Goal: Task Accomplishment & Management: Complete application form

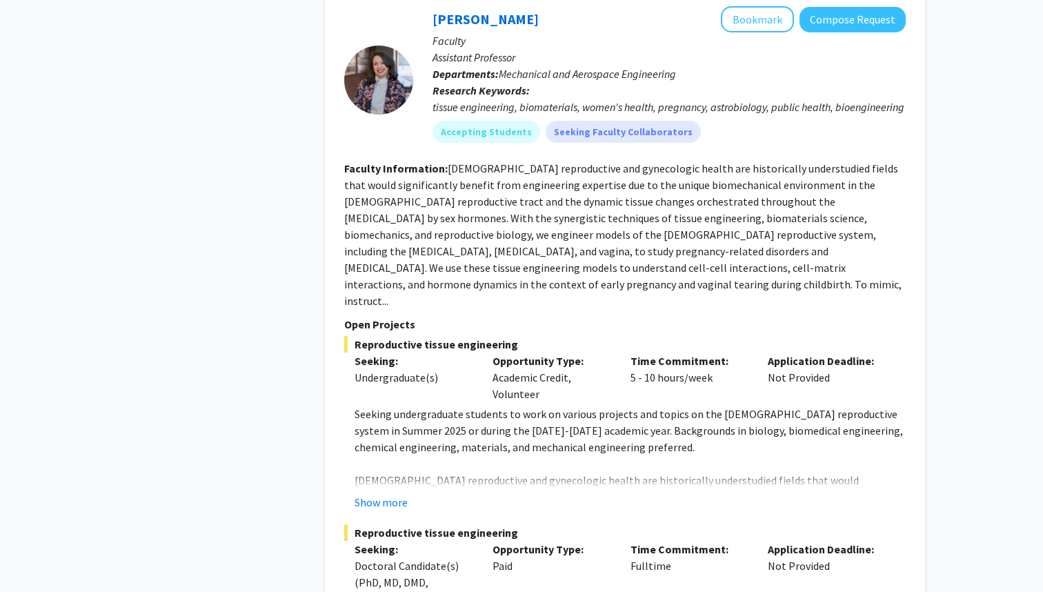
scroll to position [3886, 0]
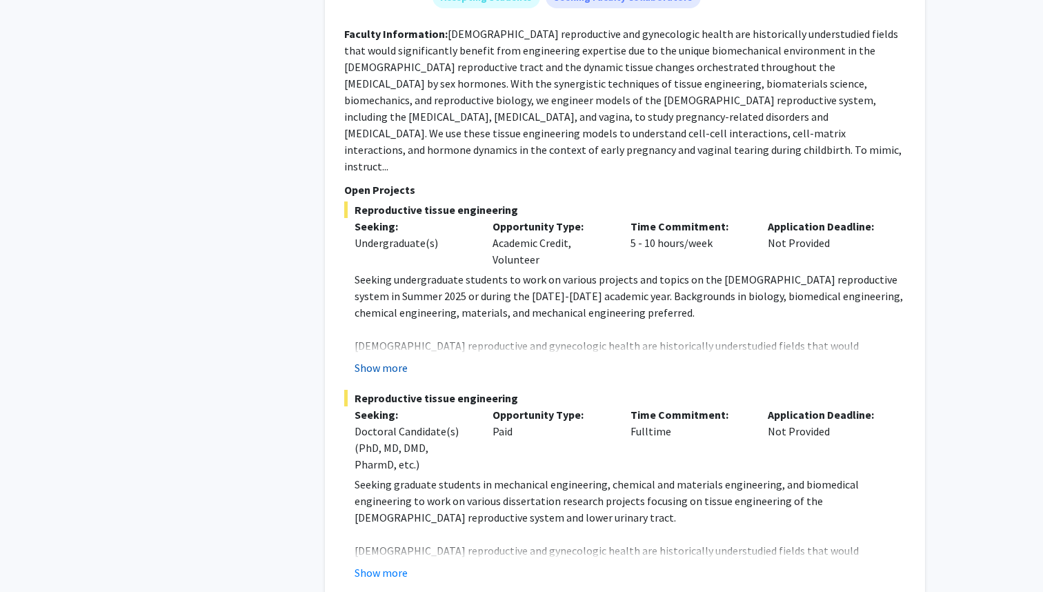
click at [403, 359] on button "Show more" at bounding box center [380, 367] width 53 height 17
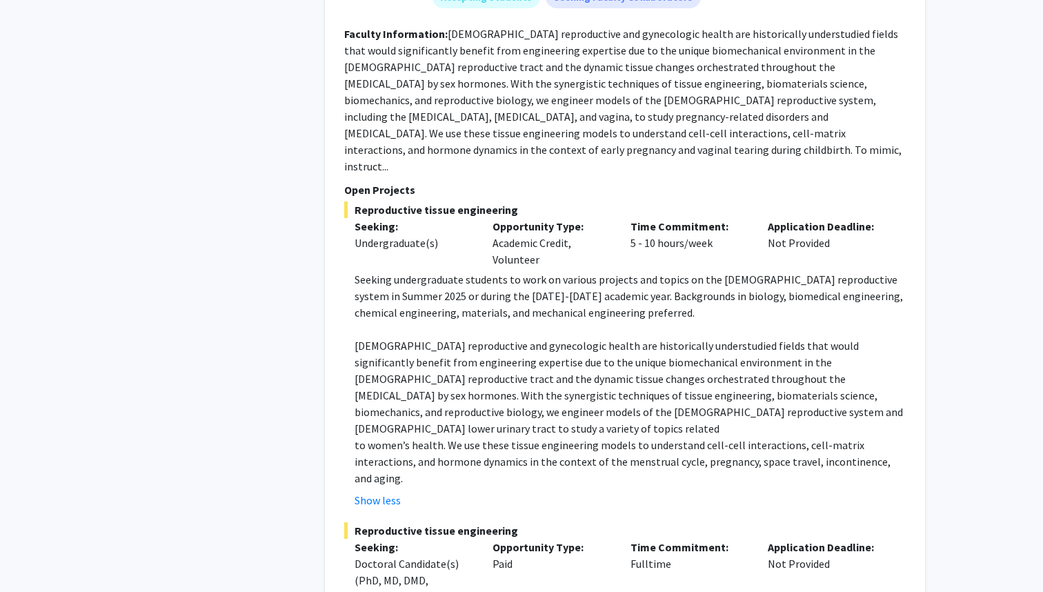
click at [430, 337] on p "[DEMOGRAPHIC_DATA] reproductive and gynecologic health are historically underst…" at bounding box center [629, 386] width 551 height 99
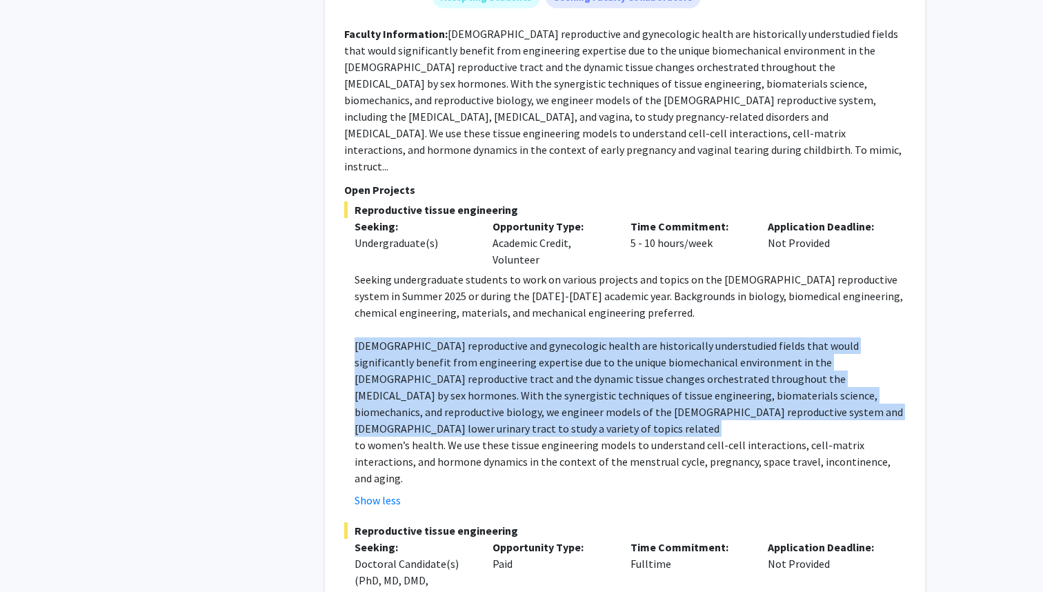
click at [513, 337] on p "[DEMOGRAPHIC_DATA] reproductive and gynecologic health are historically underst…" at bounding box center [629, 386] width 551 height 99
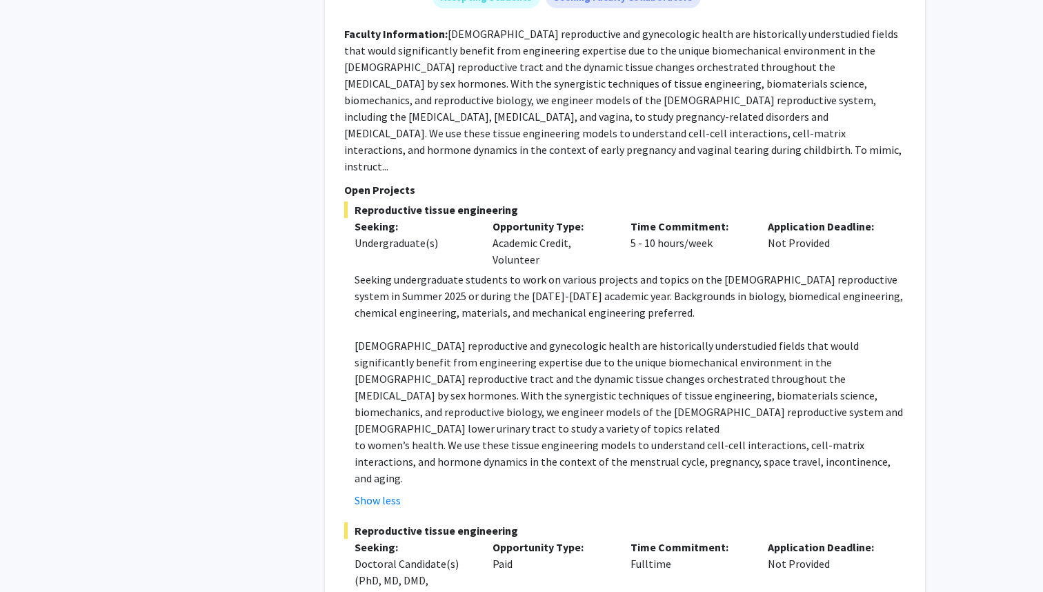
scroll to position [3945, 0]
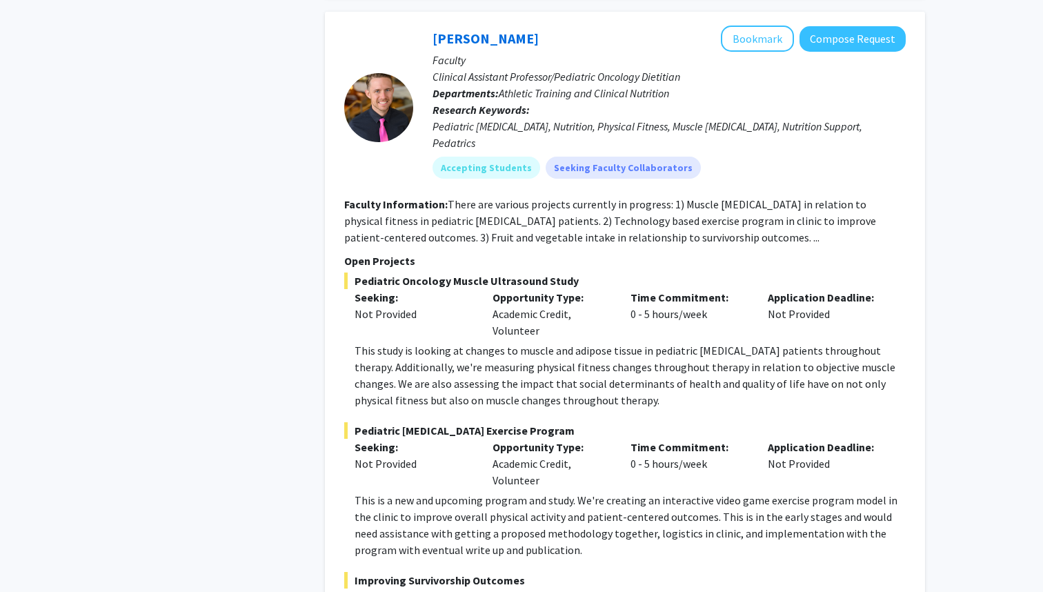
scroll to position [7464, 0]
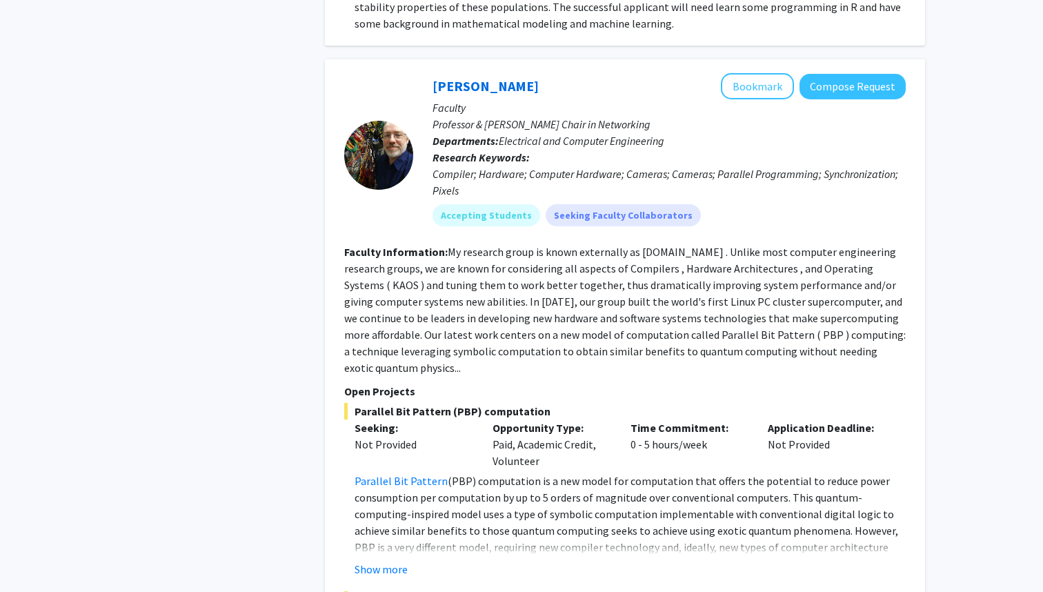
scroll to position [5669, 0]
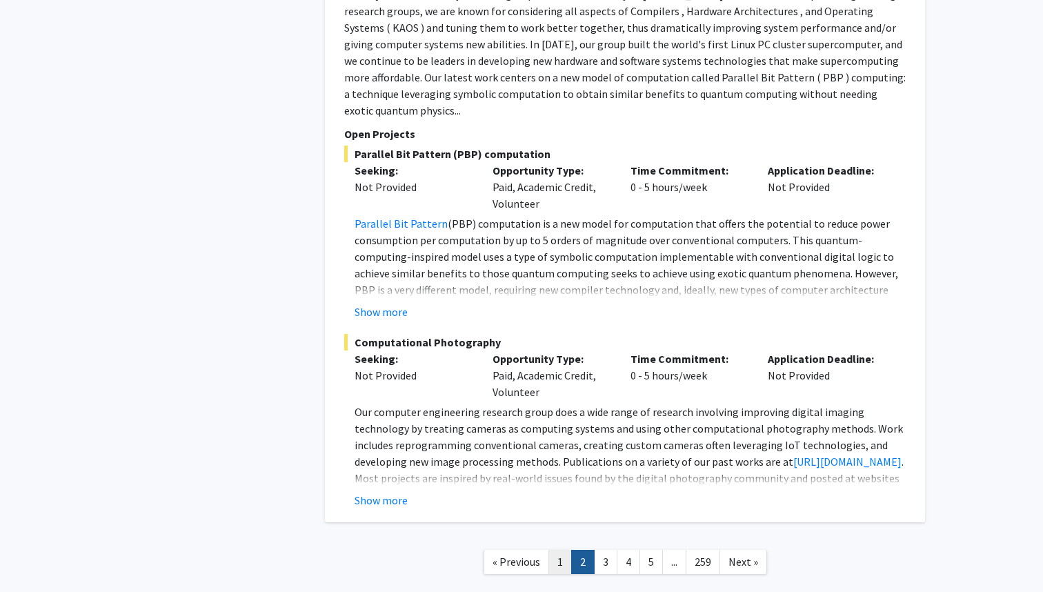
click at [554, 550] on link "1" at bounding box center [559, 562] width 23 height 24
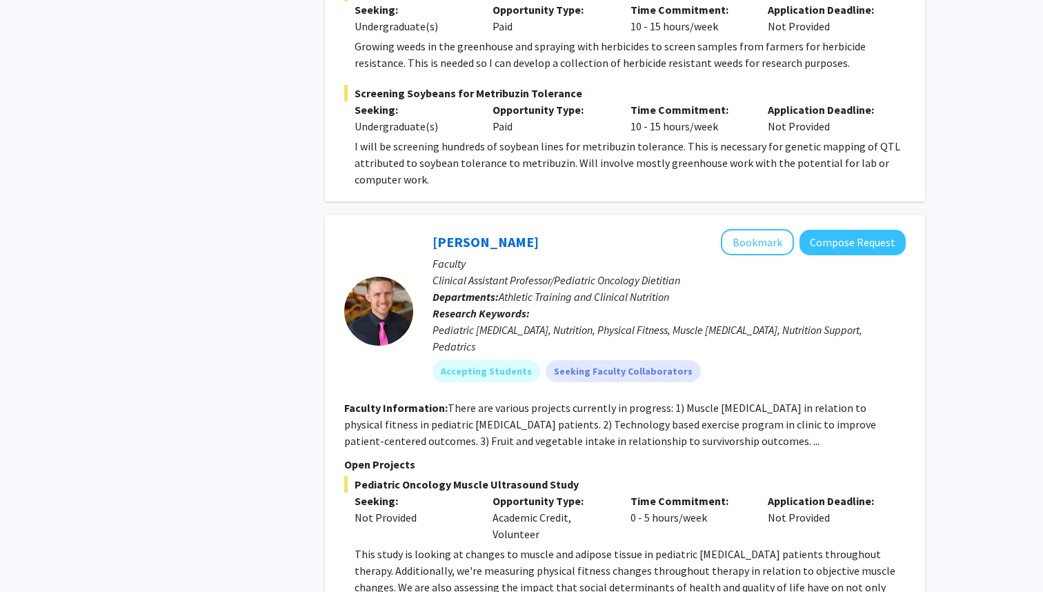
scroll to position [6874, 0]
click at [858, 229] on button "Compose Request" at bounding box center [852, 242] width 106 height 26
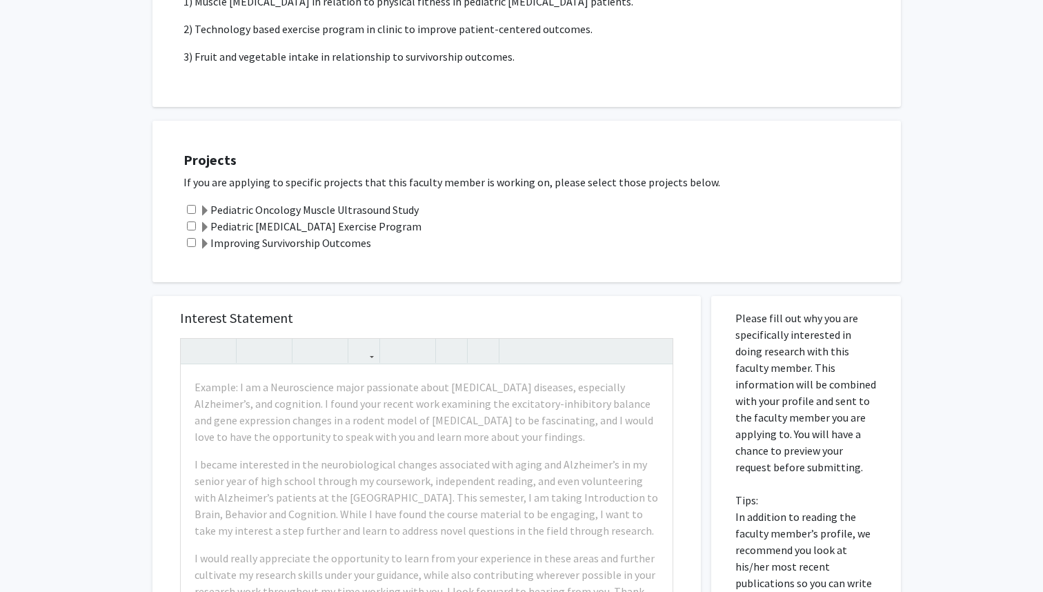
scroll to position [292, 0]
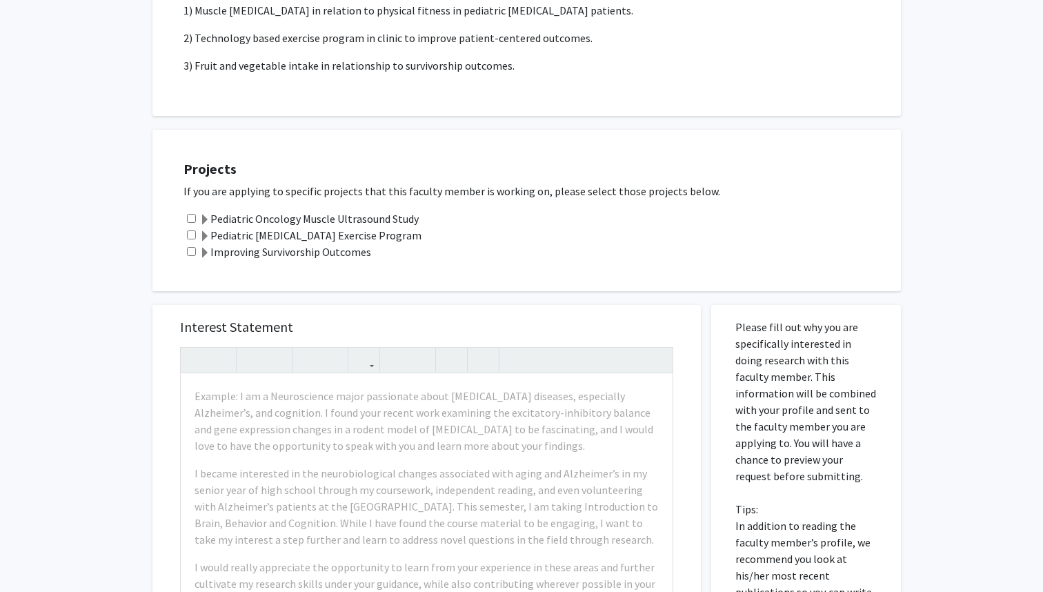
click at [363, 217] on label "Pediatric Oncology Muscle Ultrasound Study" at bounding box center [308, 218] width 219 height 17
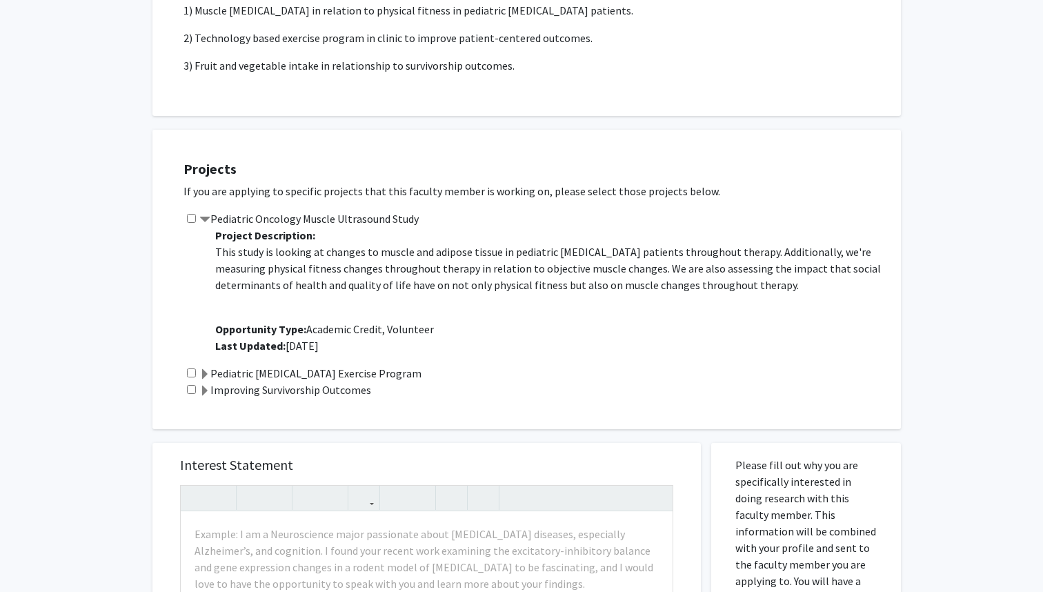
click at [333, 386] on label "Improving Survivorship Outcomes" at bounding box center [285, 389] width 172 height 17
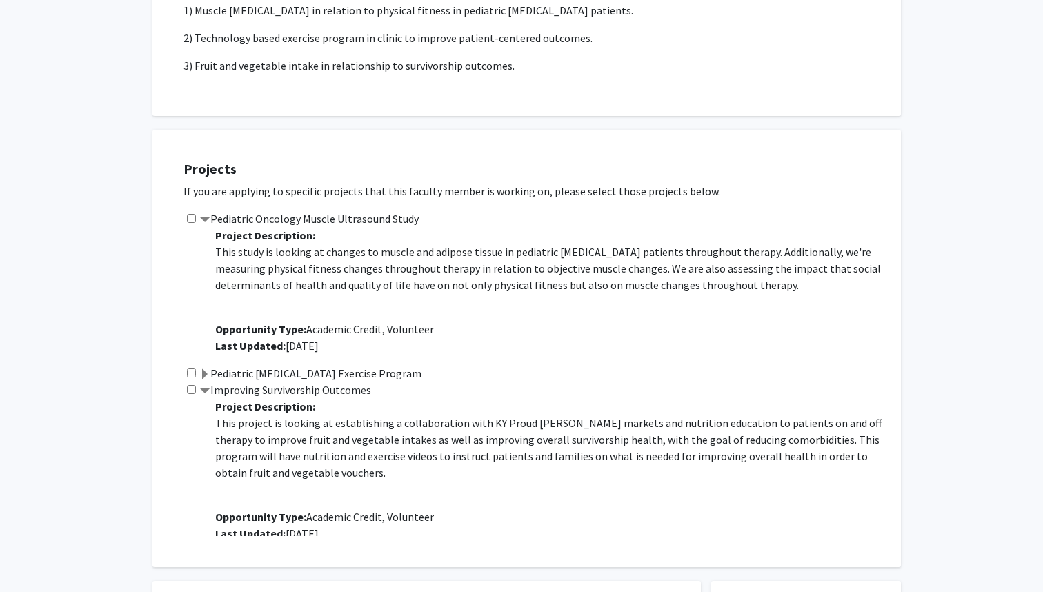
scroll to position [17, 0]
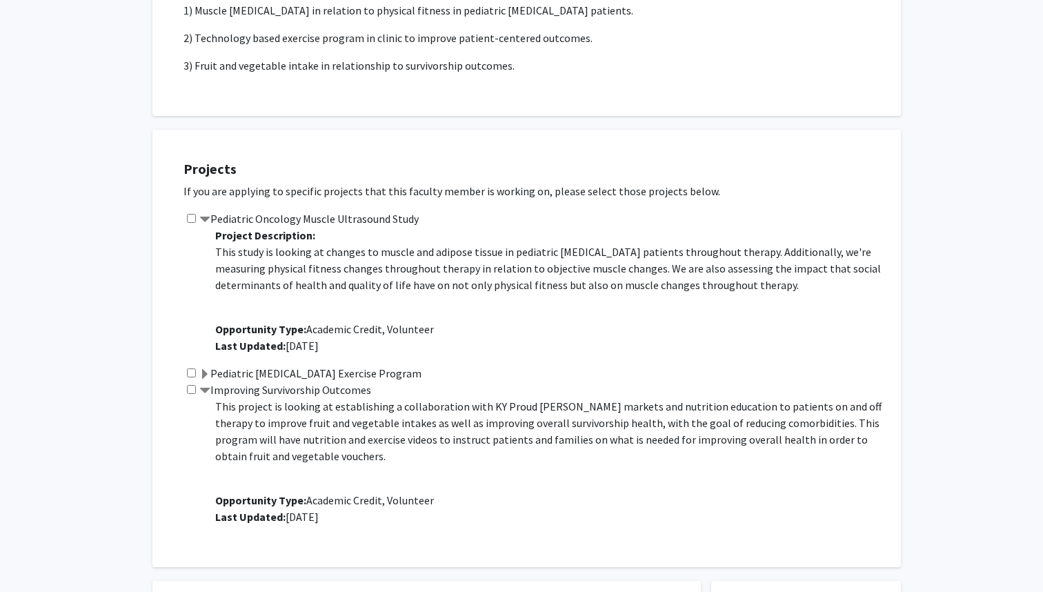
click at [195, 218] on input "checkbox" at bounding box center [191, 218] width 9 height 9
checkbox input "true"
click at [212, 390] on label "Improving Survivorship Outcomes" at bounding box center [285, 389] width 172 height 17
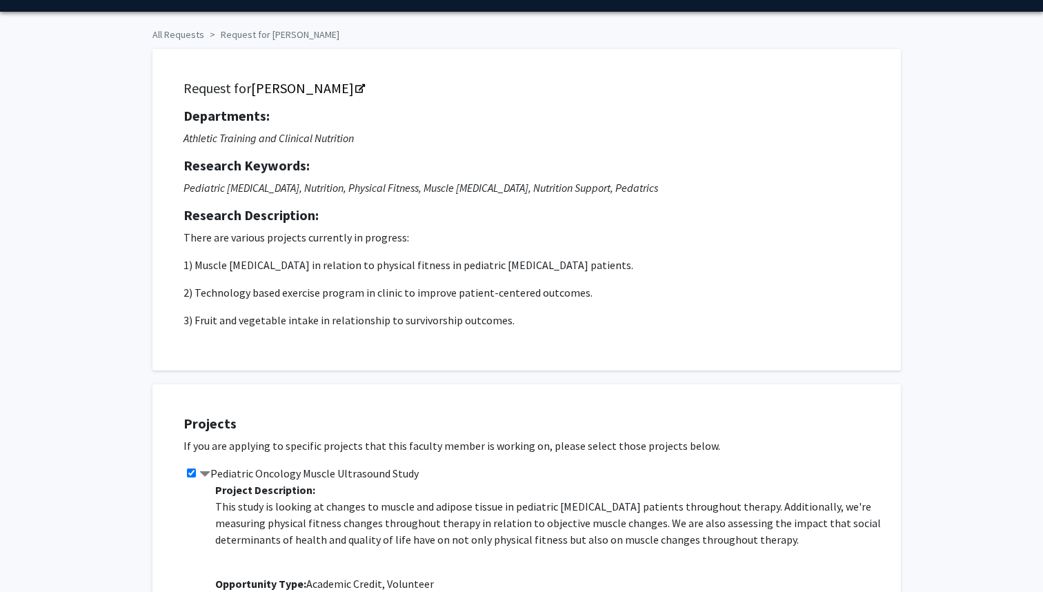
scroll to position [39, 0]
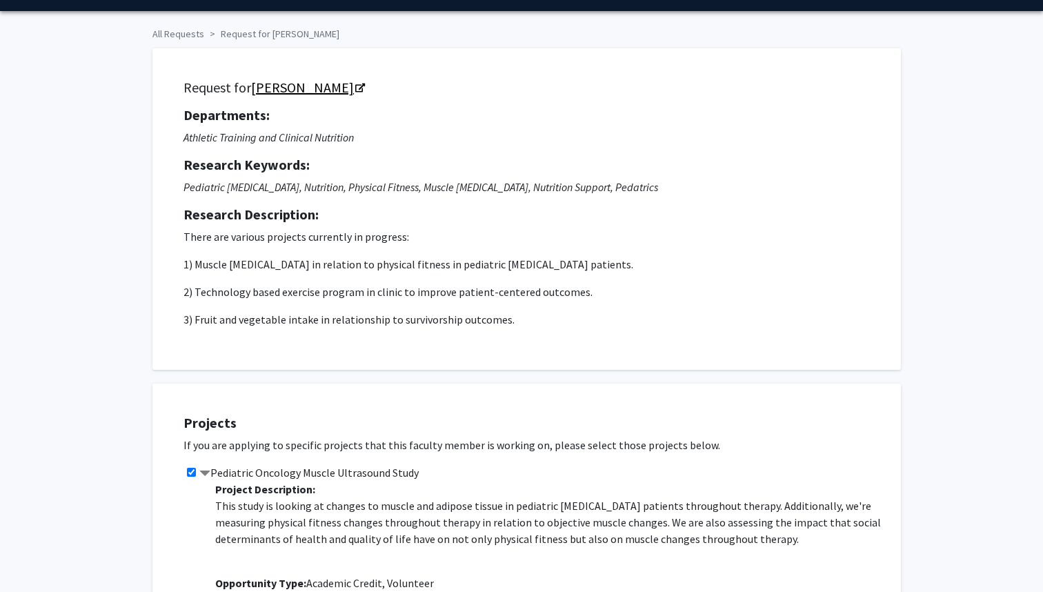
click at [355, 88] on icon "Opens in a new tab" at bounding box center [360, 88] width 10 height 9
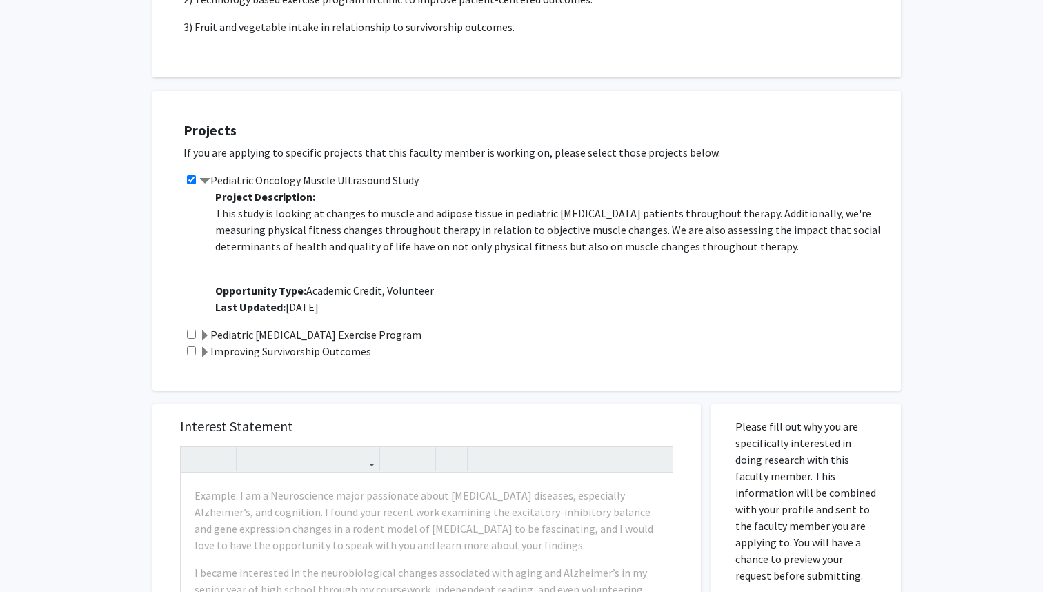
scroll to position [728, 0]
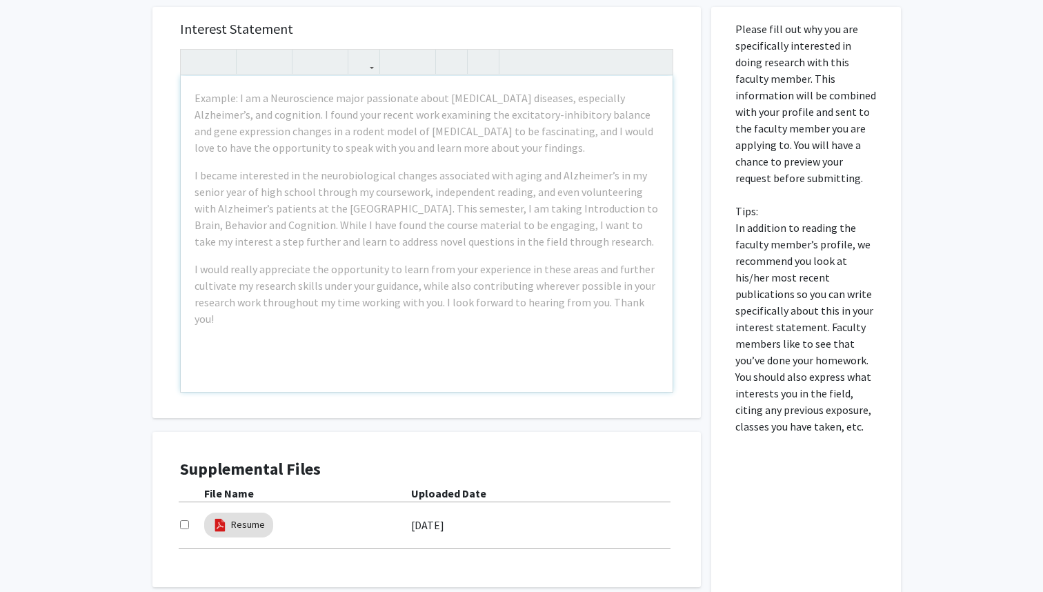
click at [391, 312] on div "Example: I am a Neuroscience major passionate about [MEDICAL_DATA] diseases, es…" at bounding box center [427, 234] width 492 height 316
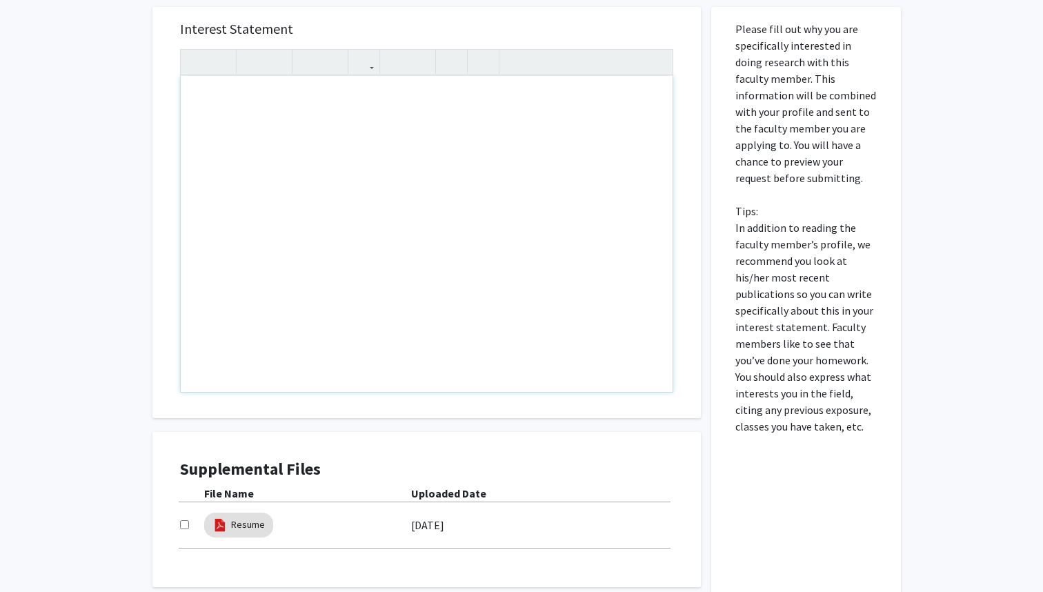
paste div "Note to users with screen readers: Please press Alt+0 or Option+0 to deactivate…"
type textarea "<p>I am very interested in your research because it combines areas I care deepl…"
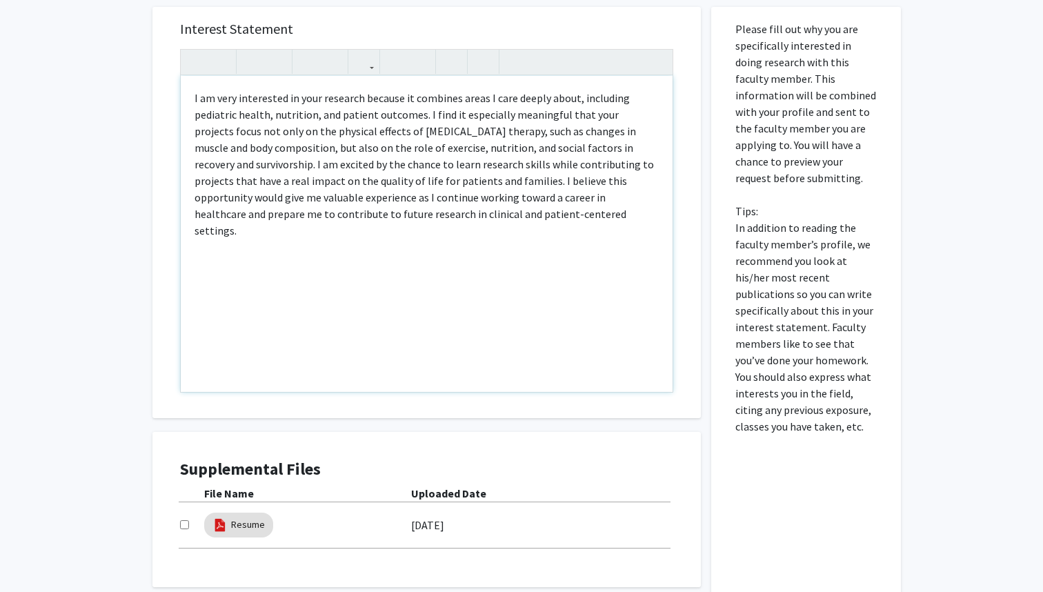
click at [324, 168] on p "I am very interested in your research because it combines areas I care deeply a…" at bounding box center [426, 164] width 464 height 149
click at [565, 212] on p "I am very interested in your research because it combines areas I care deeply a…" at bounding box center [426, 164] width 464 height 149
click at [362, 250] on p "My resume is attached to my profile. I look forward to hearing from you!" at bounding box center [426, 258] width 464 height 17
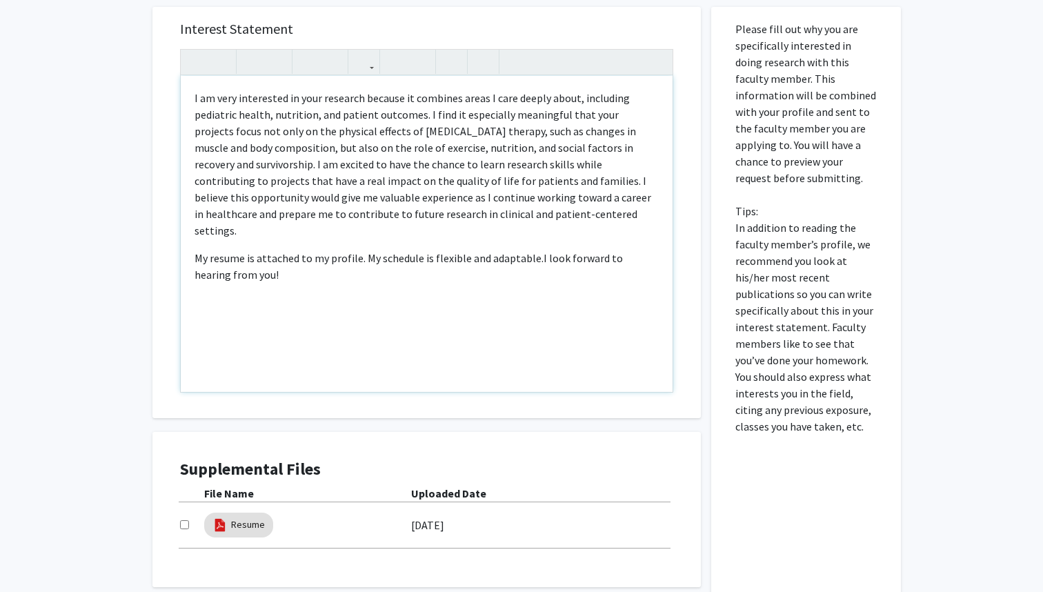
type textarea "<p>I am very interested in your research because it combines areas I care deepl…"
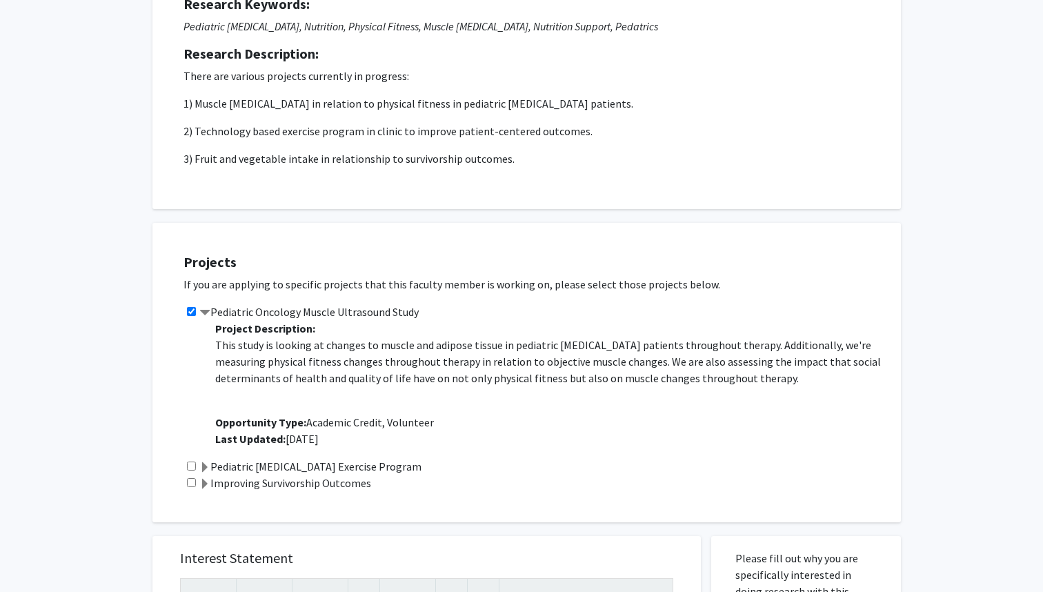
scroll to position [142, 0]
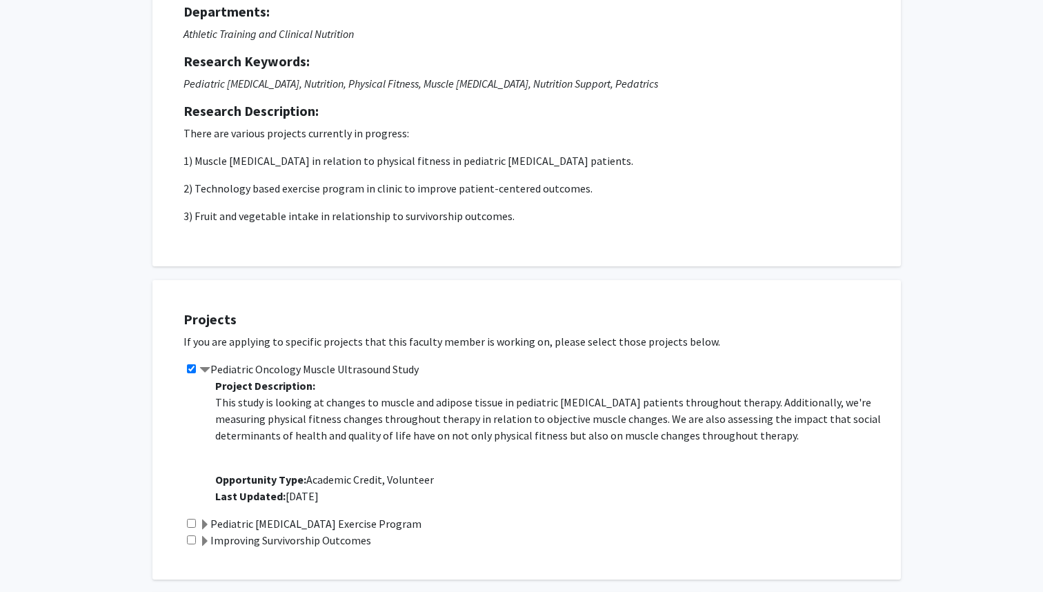
click at [225, 546] on label "Improving Survivorship Outcomes" at bounding box center [285, 540] width 172 height 17
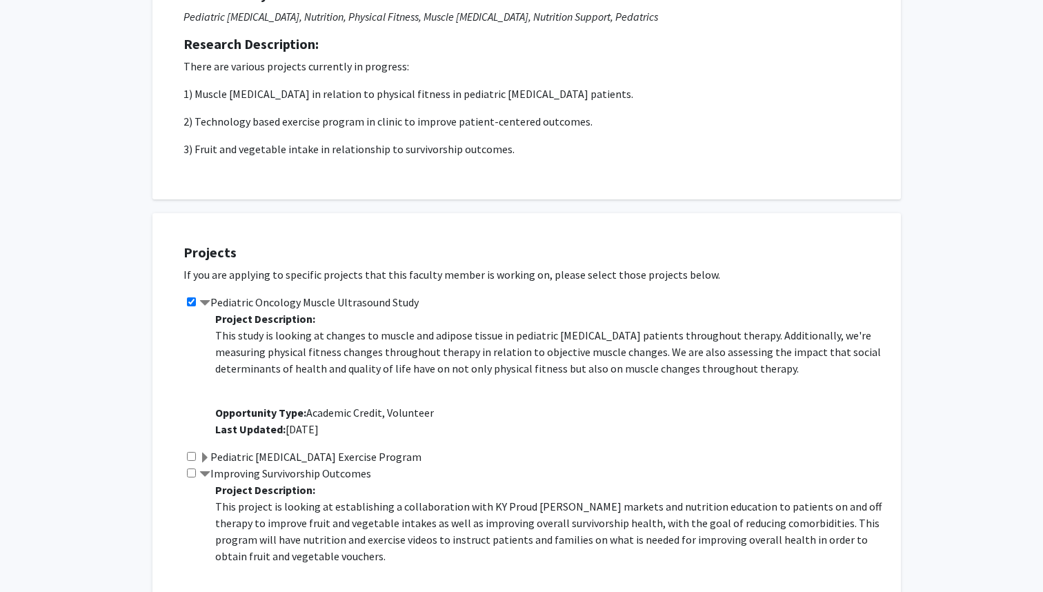
scroll to position [224, 0]
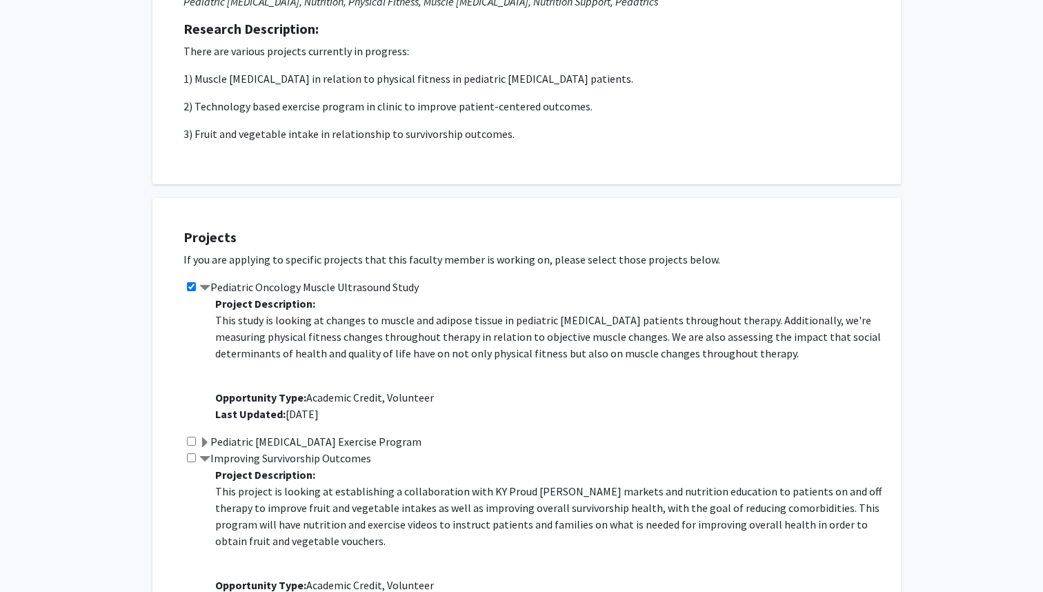
click at [185, 455] on div "Improving Survivorship Outcomes Project Description: This project is looking at…" at bounding box center [534, 527] width 703 height 154
click at [188, 456] on input "checkbox" at bounding box center [191, 457] width 9 height 9
checkbox input "true"
click at [205, 456] on span at bounding box center [204, 459] width 11 height 11
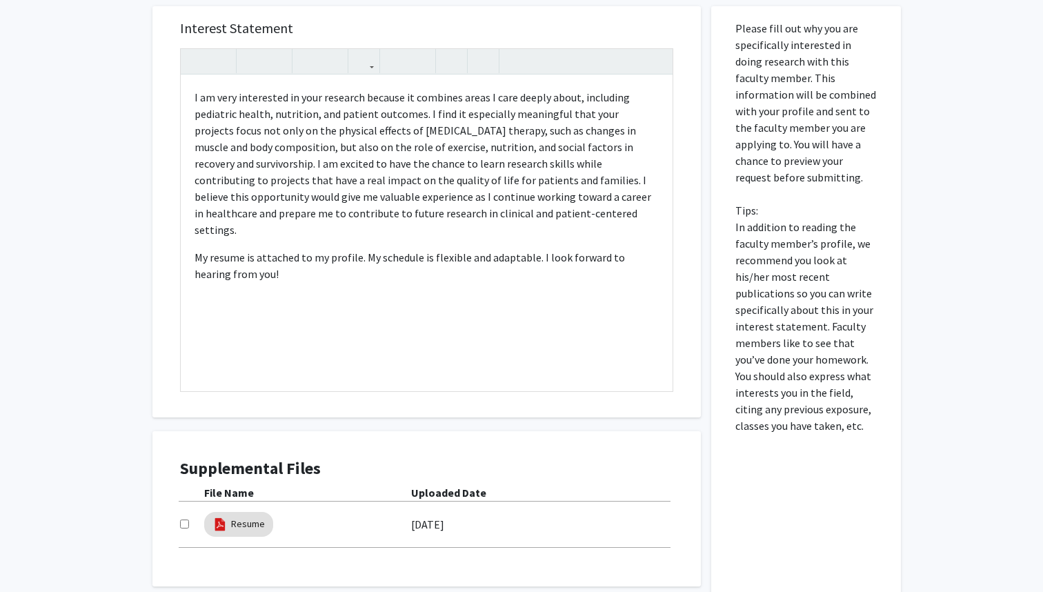
scroll to position [848, 0]
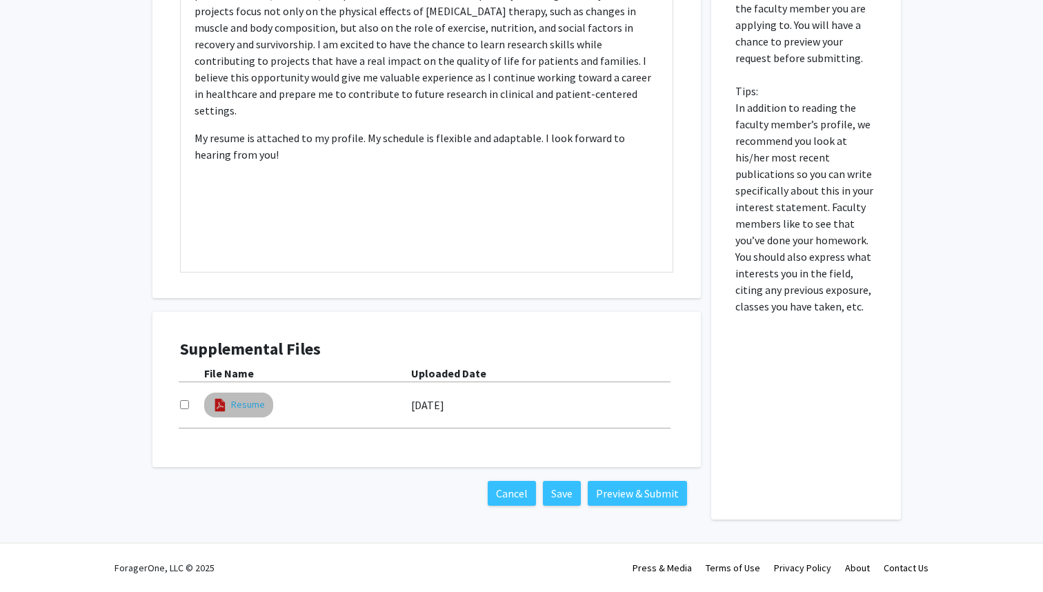
click at [245, 402] on link "Resume" at bounding box center [248, 404] width 34 height 14
select select "custom"
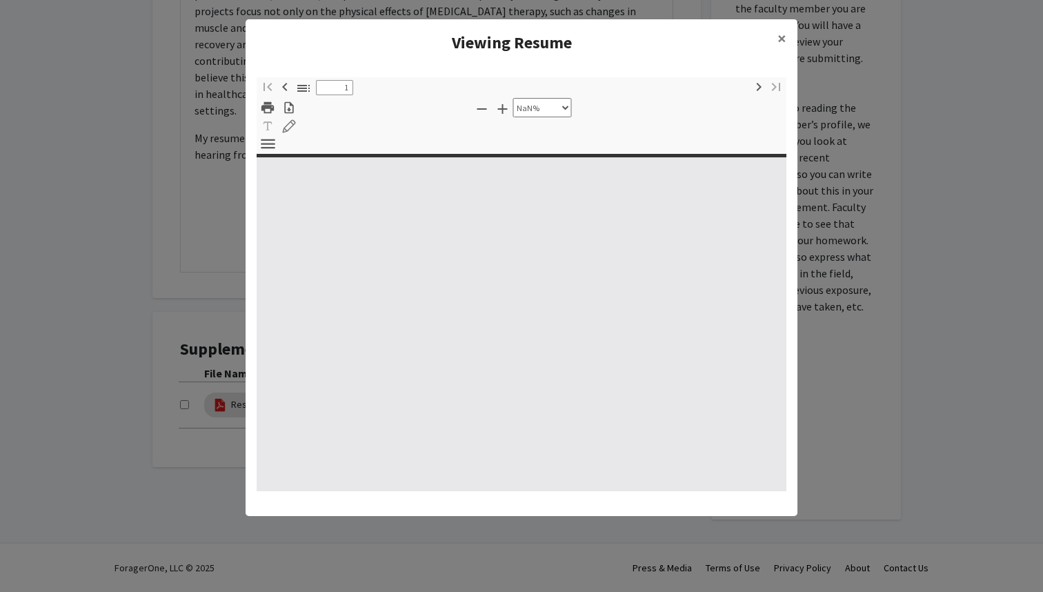
type input "0"
select select "custom"
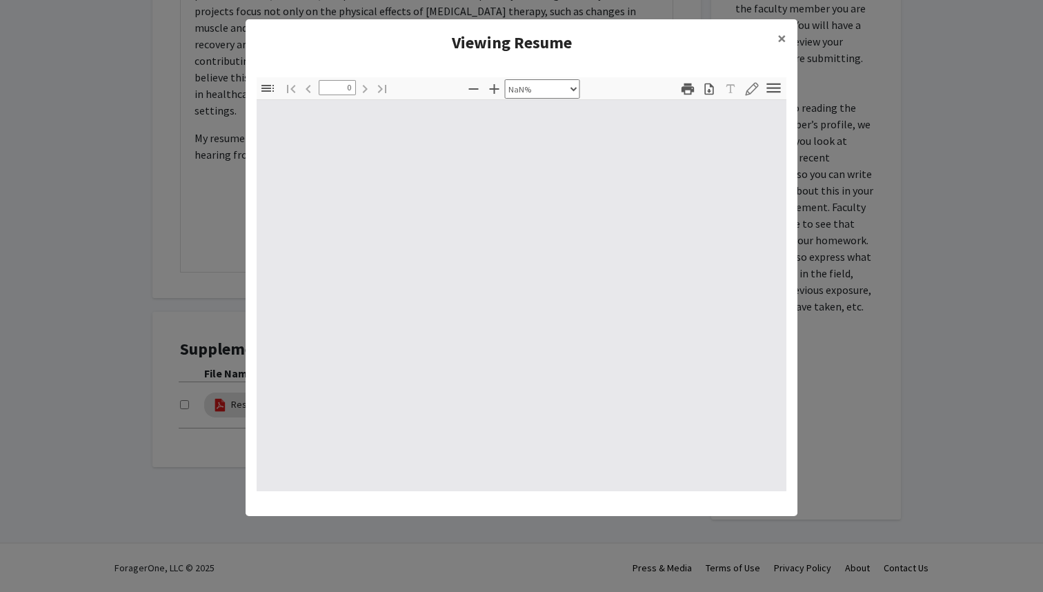
type input "1"
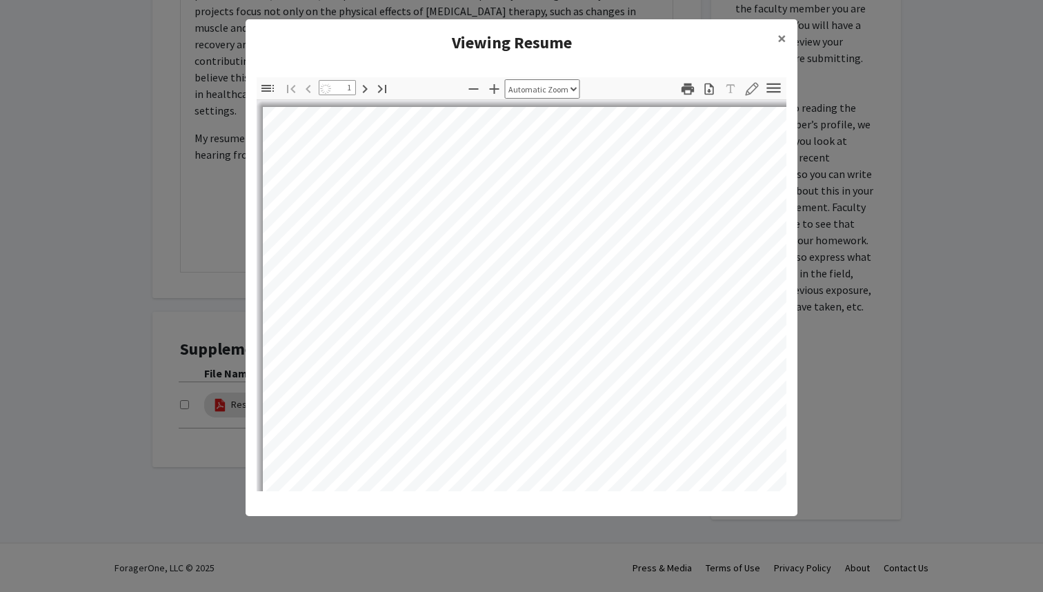
select select "auto"
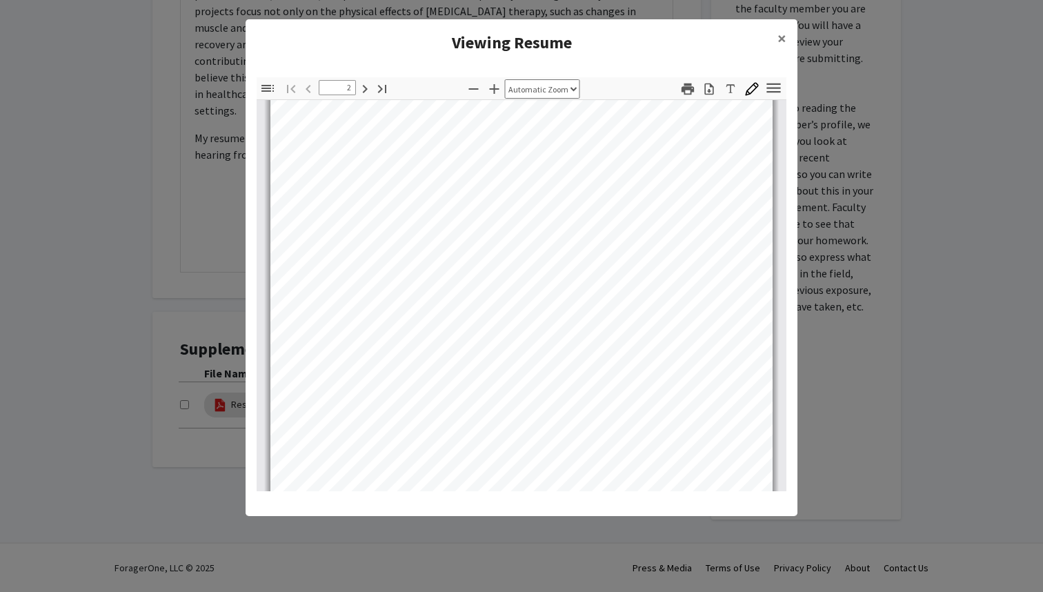
scroll to position [559, 0]
type input "1"
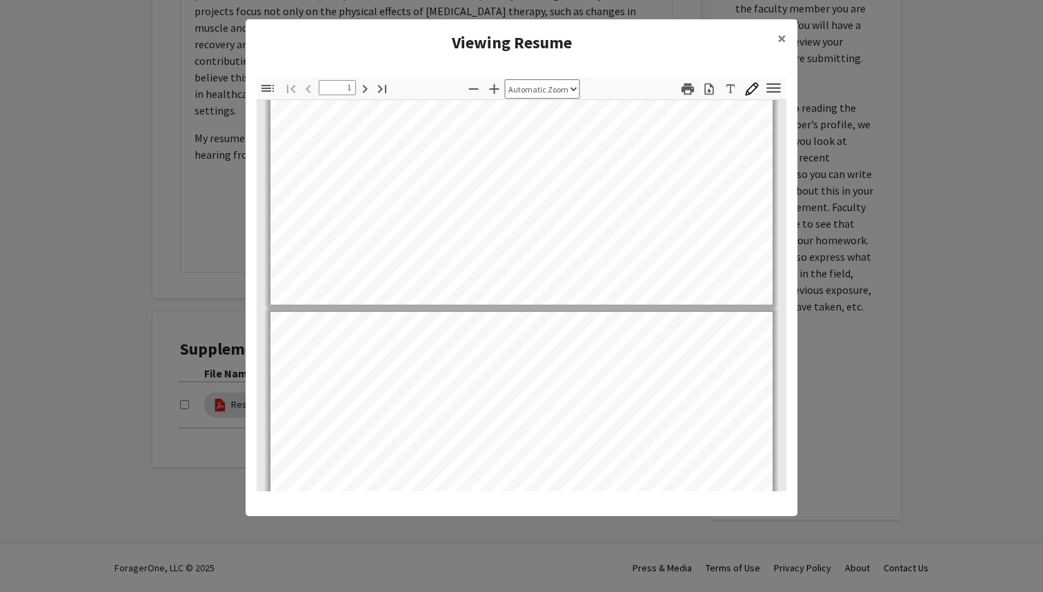
scroll to position [339, 0]
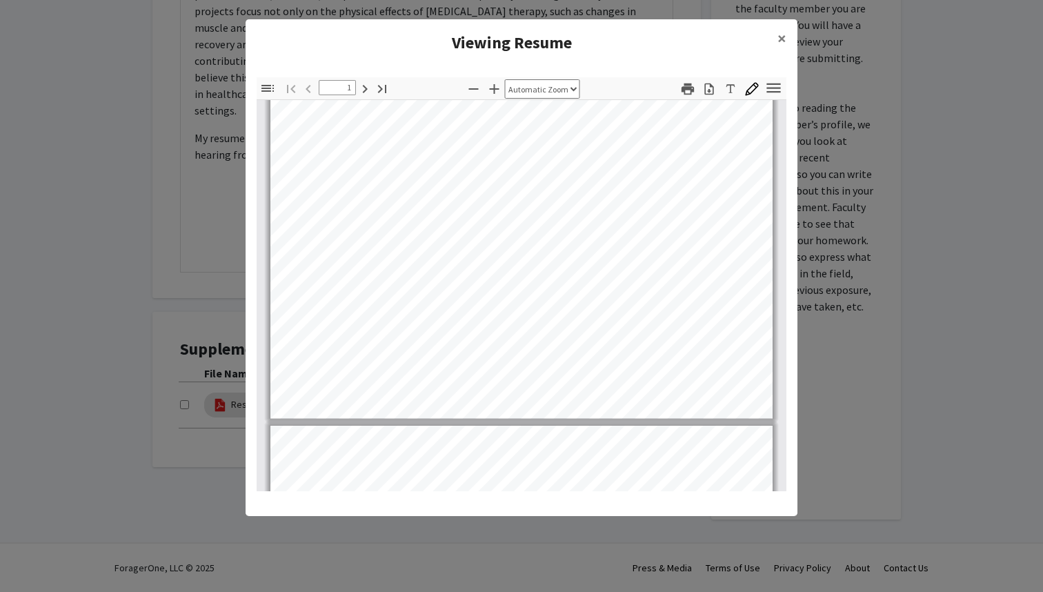
click at [887, 317] on modal-container "Viewing Resume × Thumbnails Document Outline Attachments Layers Current Outline…" at bounding box center [521, 296] width 1043 height 592
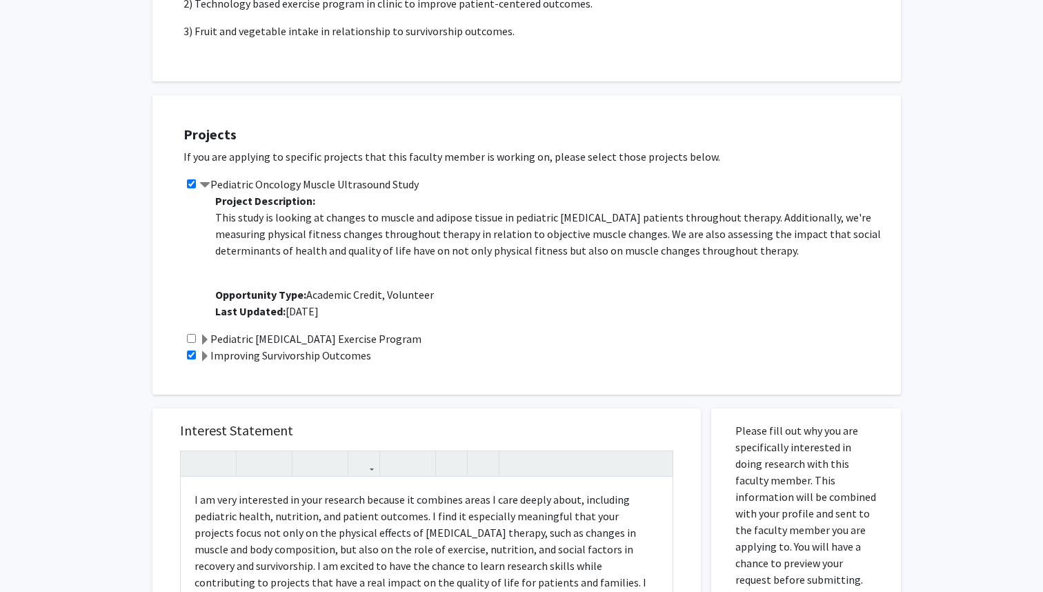
scroll to position [848, 0]
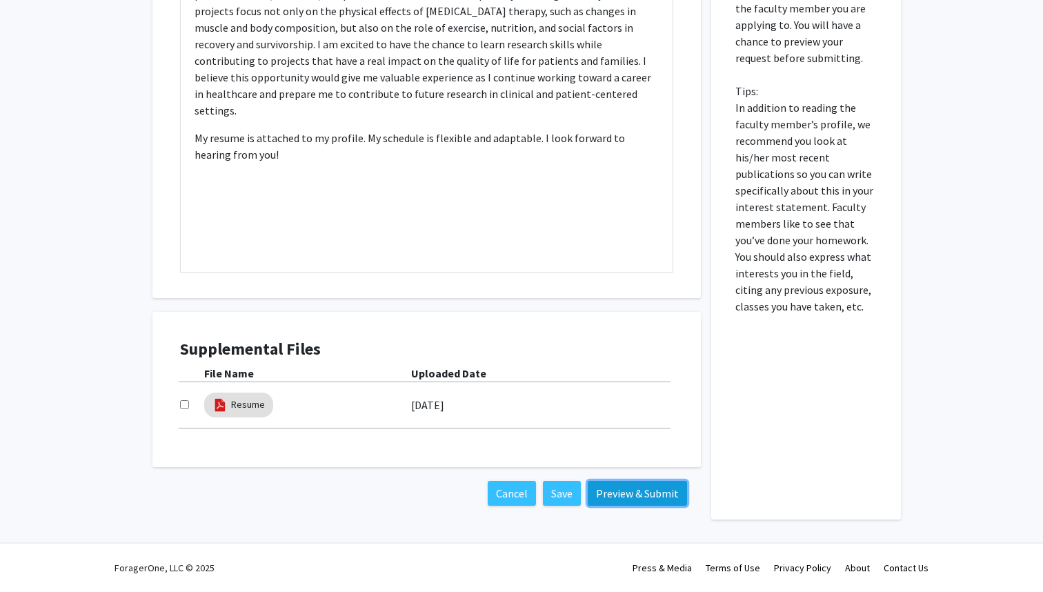
click at [619, 483] on button "Preview & Submit" at bounding box center [636, 493] width 99 height 25
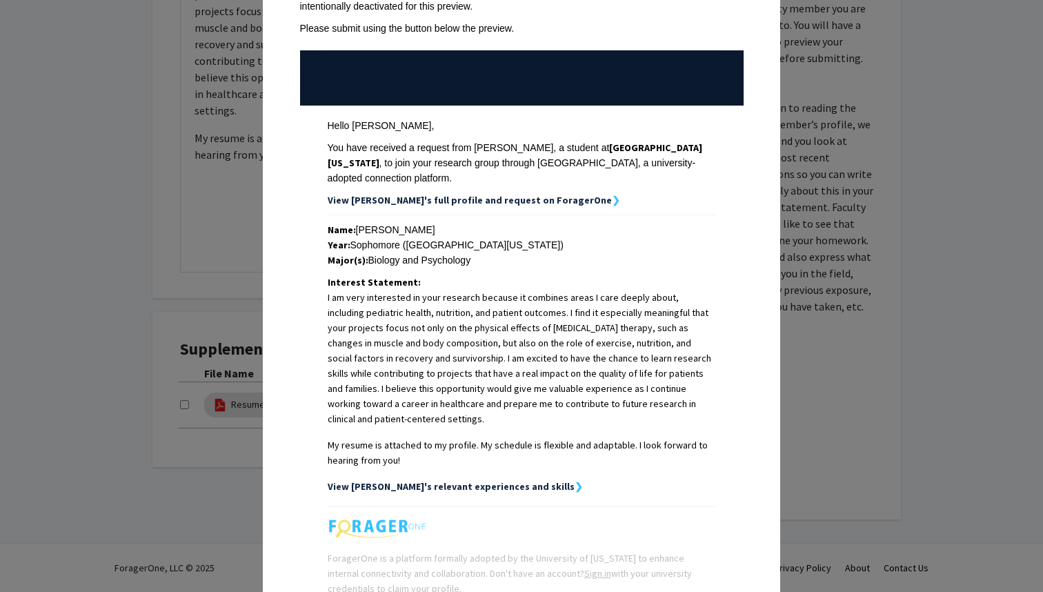
scroll to position [215, 0]
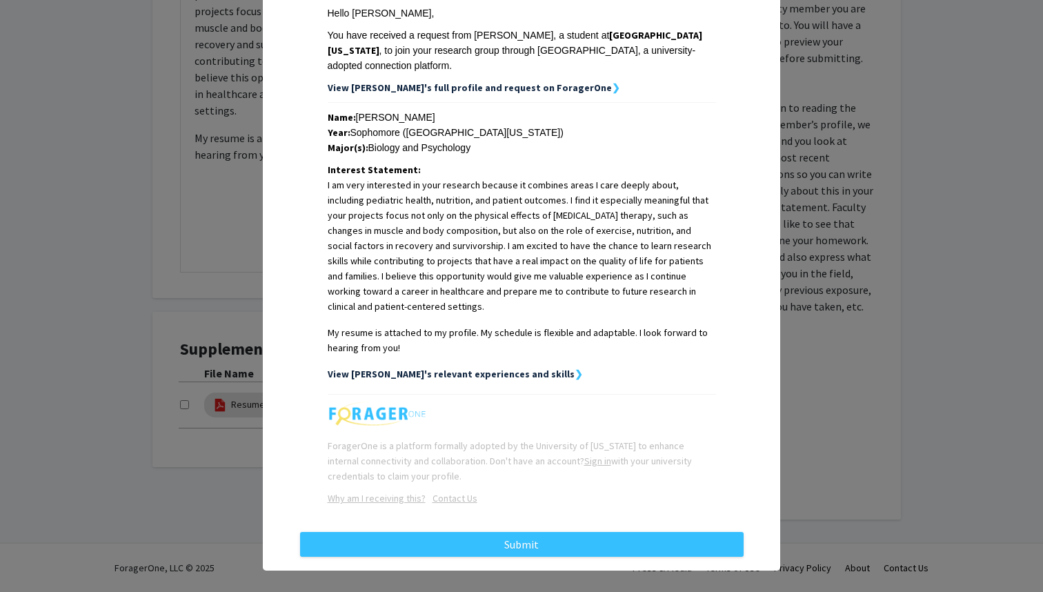
click at [516, 368] on strong "View [PERSON_NAME]'s relevant experiences and skills" at bounding box center [451, 374] width 247 height 12
click at [574, 368] on strong "❯" at bounding box center [578, 374] width 8 height 12
click at [477, 368] on strong "View [PERSON_NAME]'s relevant experiences and skills" at bounding box center [451, 374] width 247 height 12
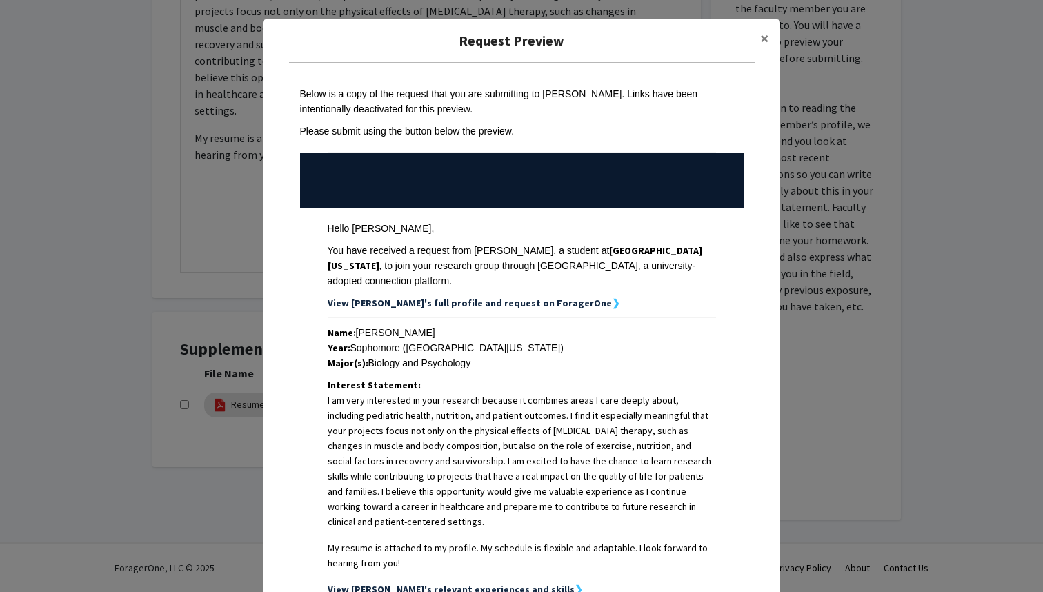
click at [506, 297] on strong "View [PERSON_NAME]'s full profile and request on ForagerOne" at bounding box center [470, 303] width 284 height 12
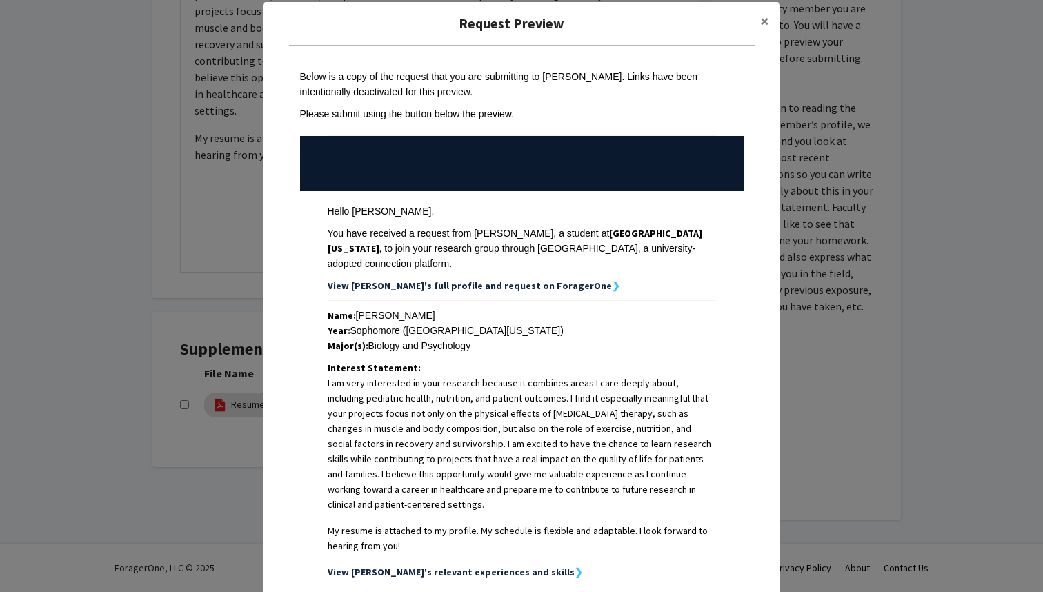
scroll to position [215, 0]
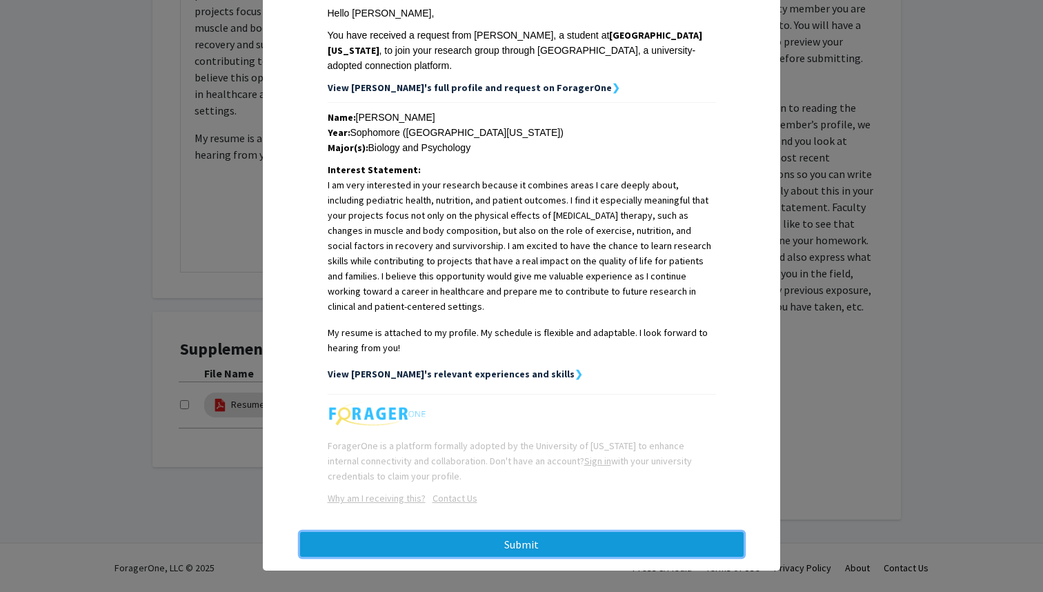
click at [547, 532] on button "Submit" at bounding box center [521, 544] width 443 height 25
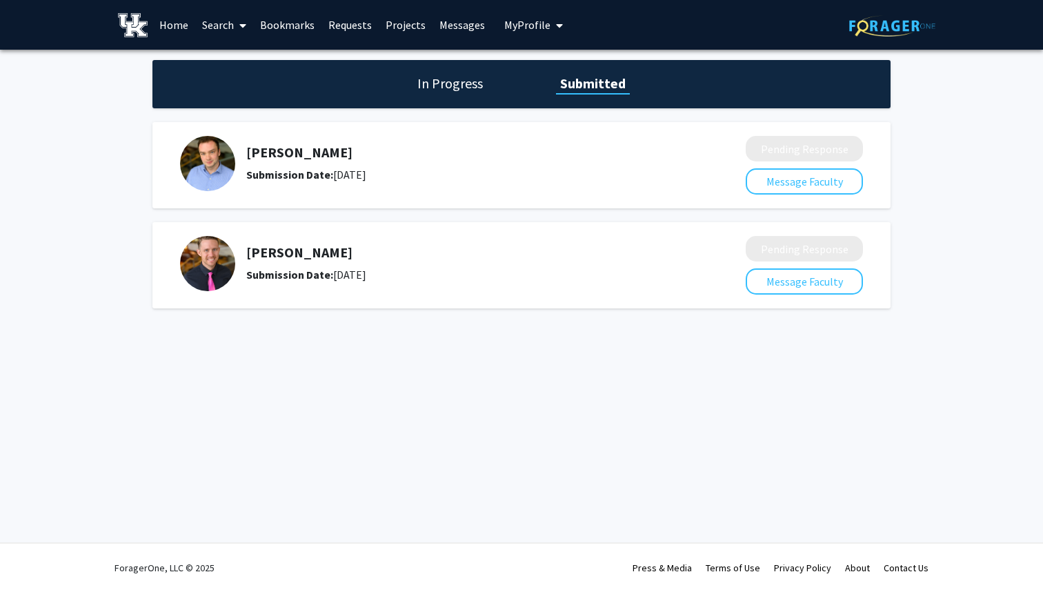
click at [350, 30] on link "Requests" at bounding box center [349, 25] width 57 height 48
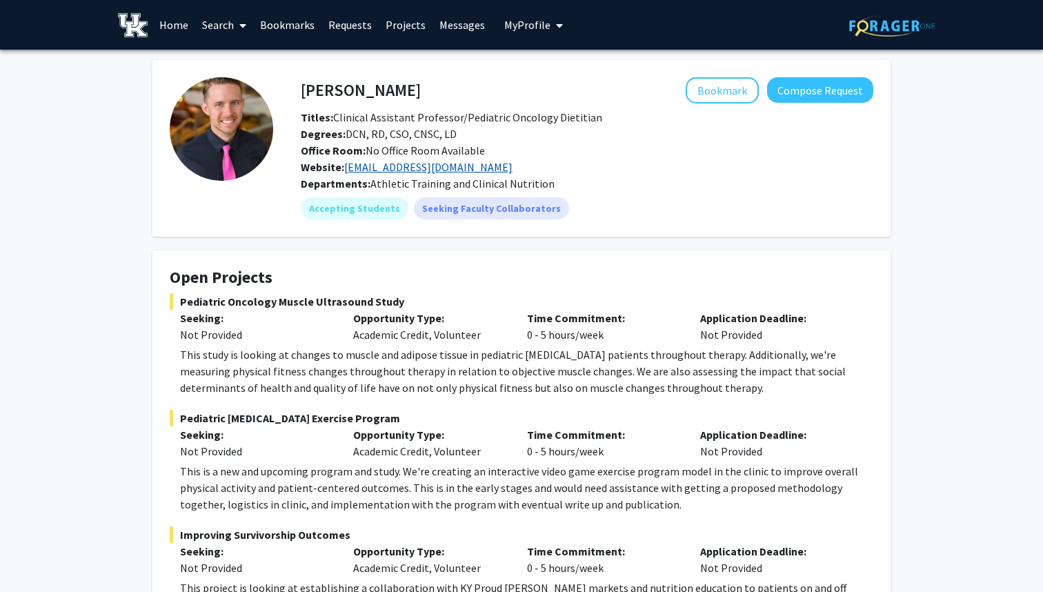
click at [403, 170] on link "cjhawe2@uky.edu" at bounding box center [428, 167] width 168 height 14
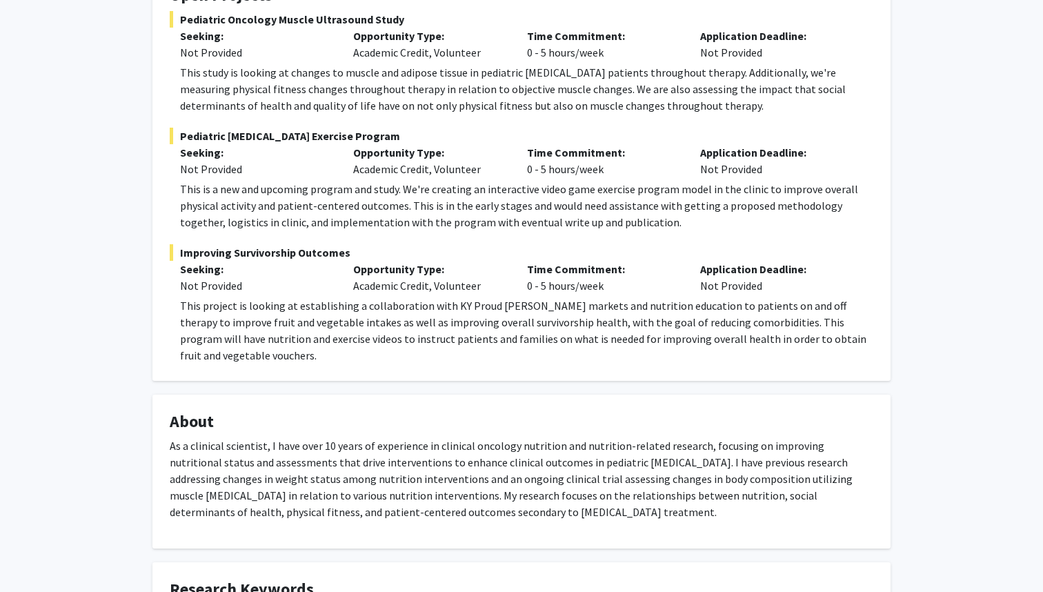
scroll to position [360, 0]
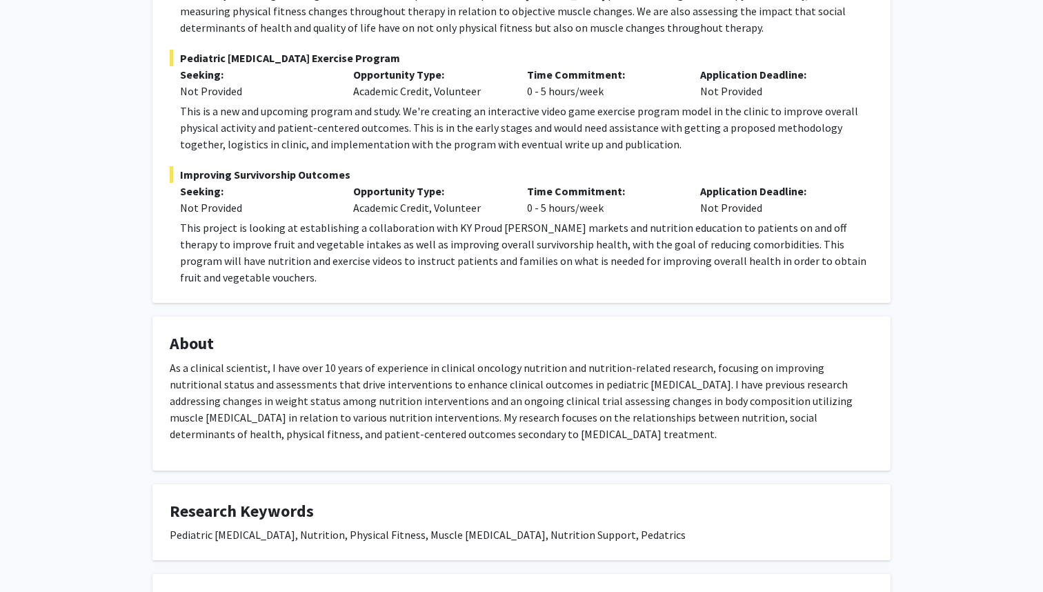
click at [330, 374] on p "As a clinical scientist, I have over 10 years of experience in clinical oncolog…" at bounding box center [521, 400] width 703 height 83
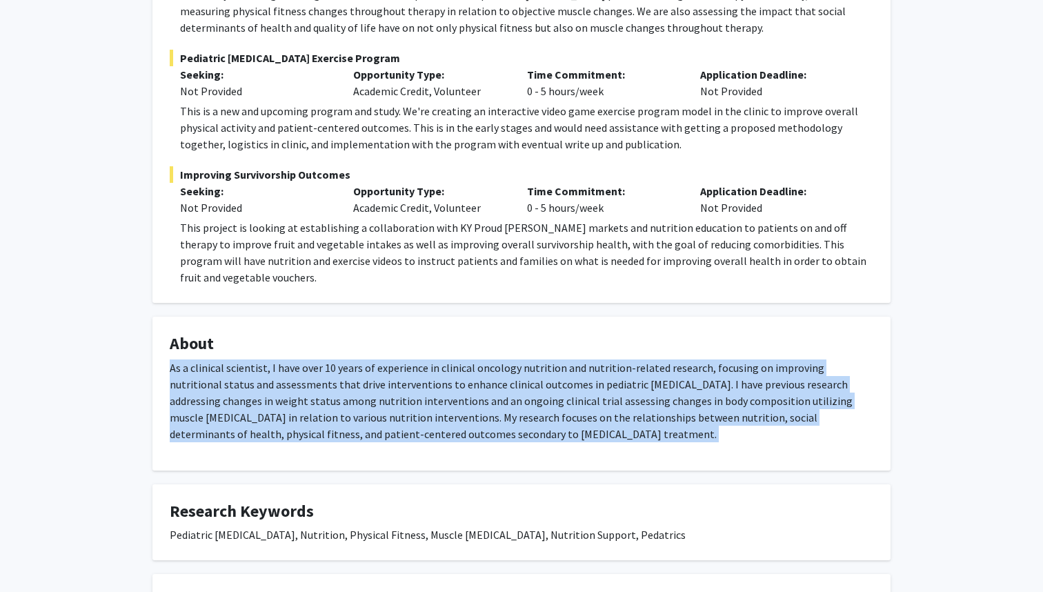
click at [330, 374] on p "As a clinical scientist, I have over 10 years of experience in clinical oncolog…" at bounding box center [521, 400] width 703 height 83
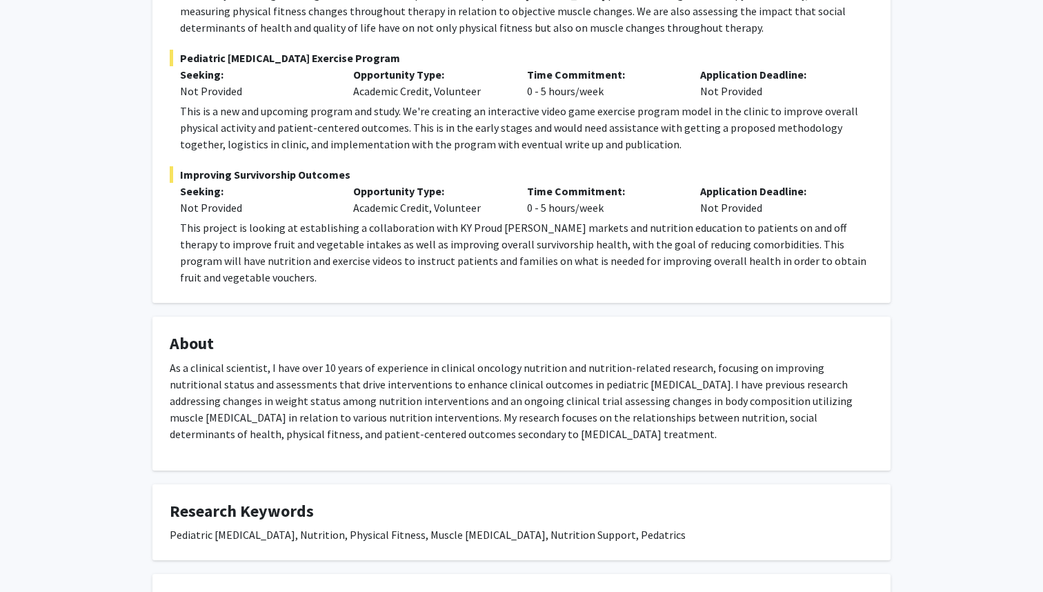
click at [330, 374] on p "As a clinical scientist, I have over 10 years of experience in clinical oncolog…" at bounding box center [521, 400] width 703 height 83
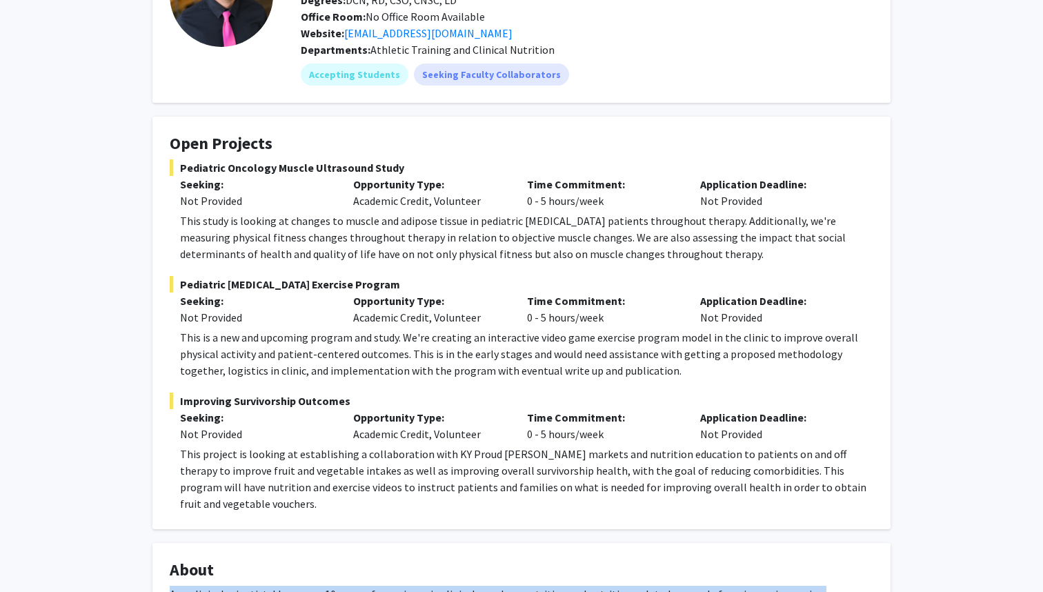
scroll to position [0, 0]
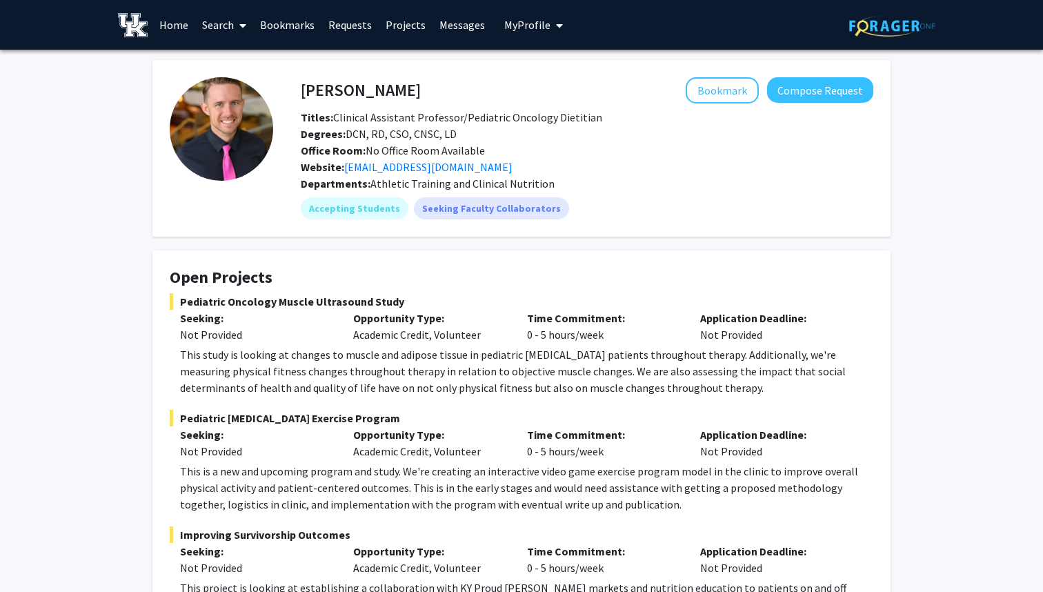
click at [170, 285] on h4 "Open Projects" at bounding box center [521, 278] width 703 height 20
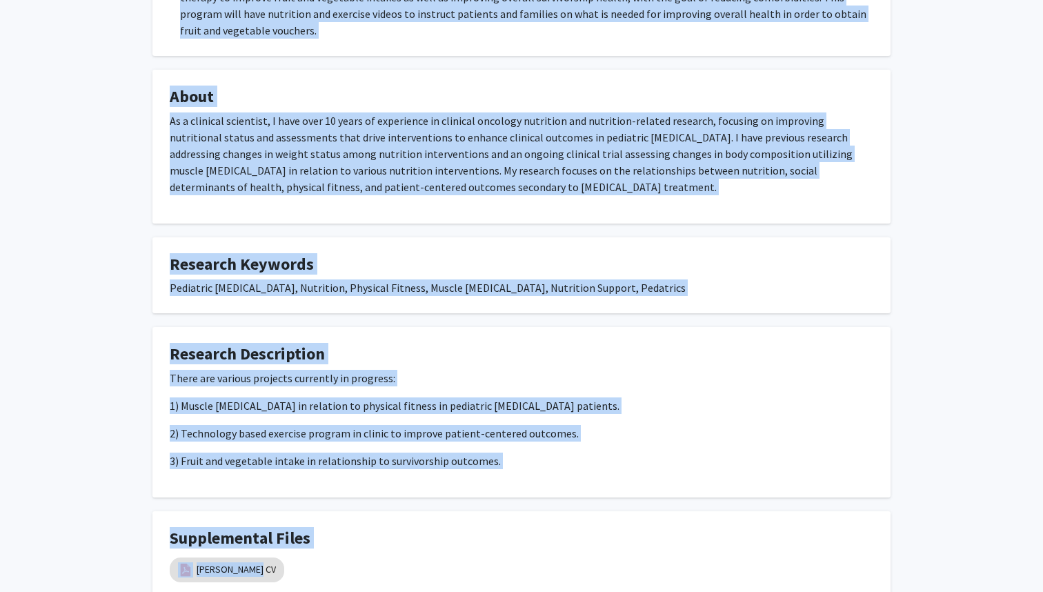
scroll to position [636, 0]
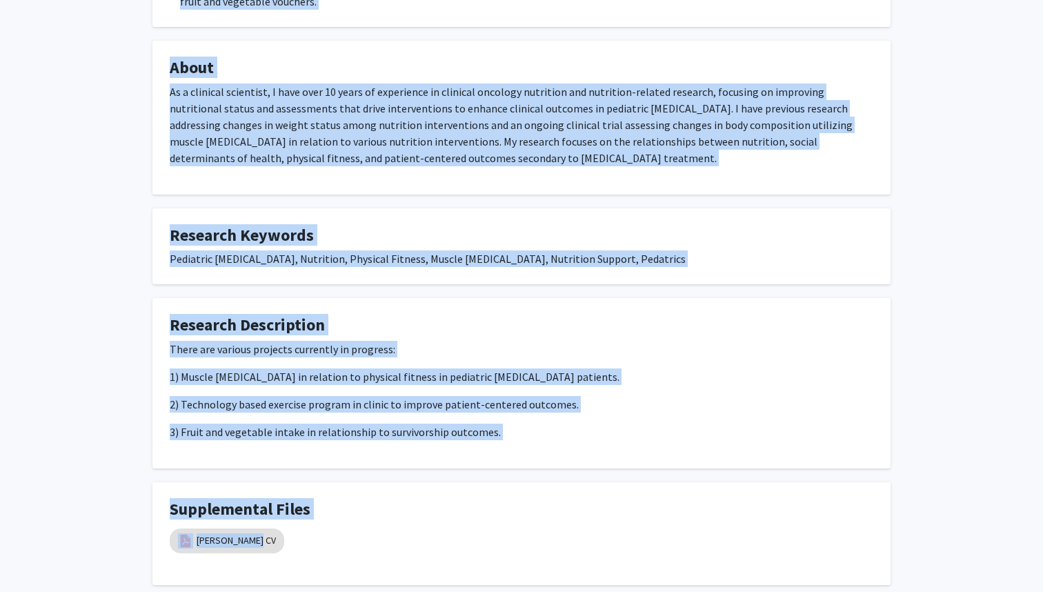
drag, startPoint x: 163, startPoint y: 268, endPoint x: 647, endPoint y: 450, distance: 516.3
click at [647, 450] on div "Corey Hawes Bookmark Compose Request Titles: Clinical Assistant Professor/Pedia…" at bounding box center [521, 4] width 758 height 1161
copy div "Open Projects Pediatric Oncology Muscle Ultrasound Study Seeking: Not Provided …"
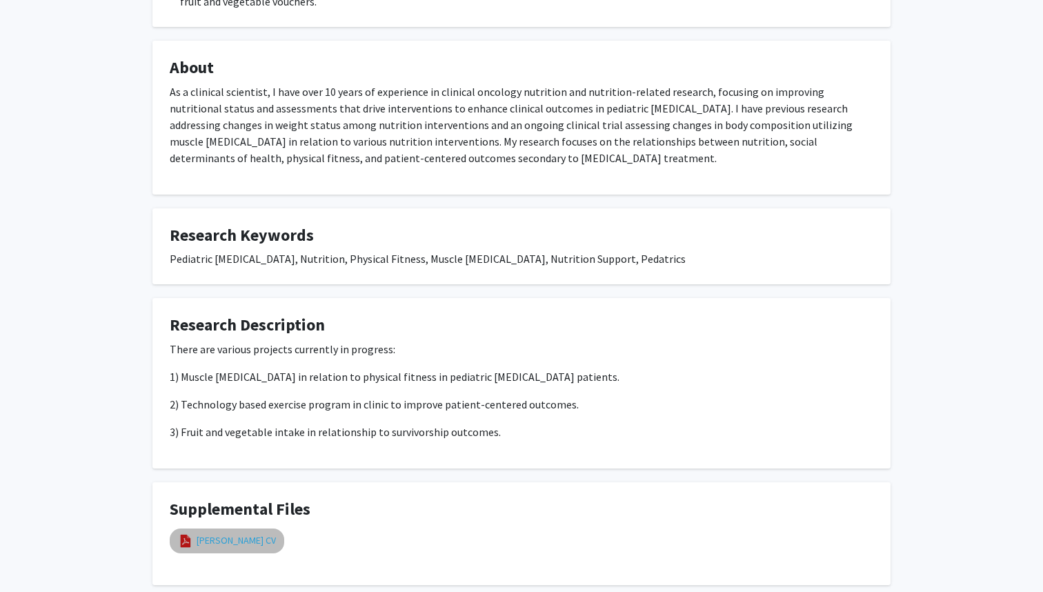
click at [225, 533] on link "Dr. Hawes CV" at bounding box center [236, 540] width 79 height 14
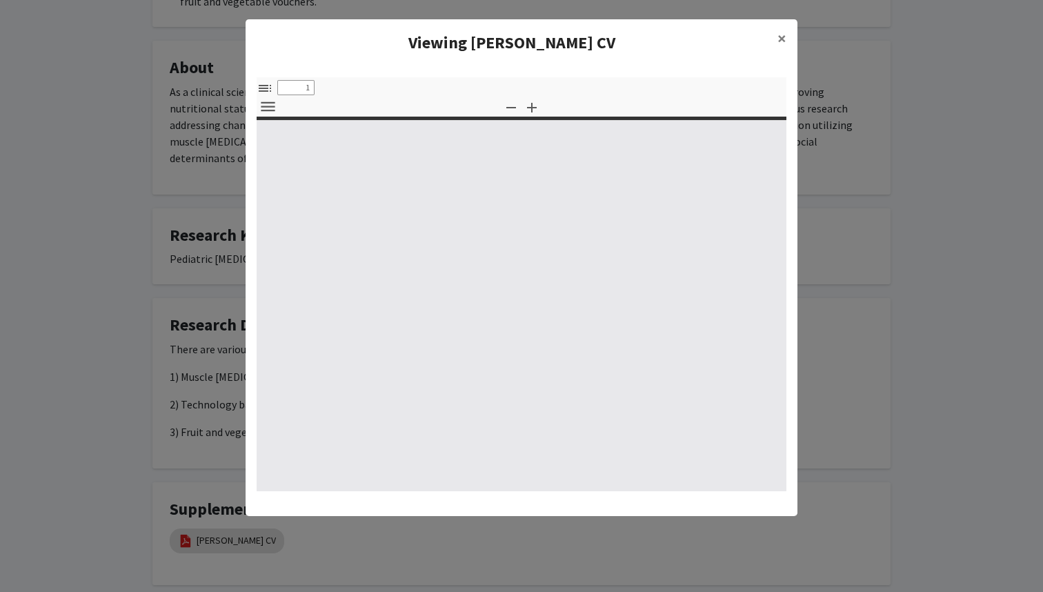
select select "custom"
type input "0"
select select "custom"
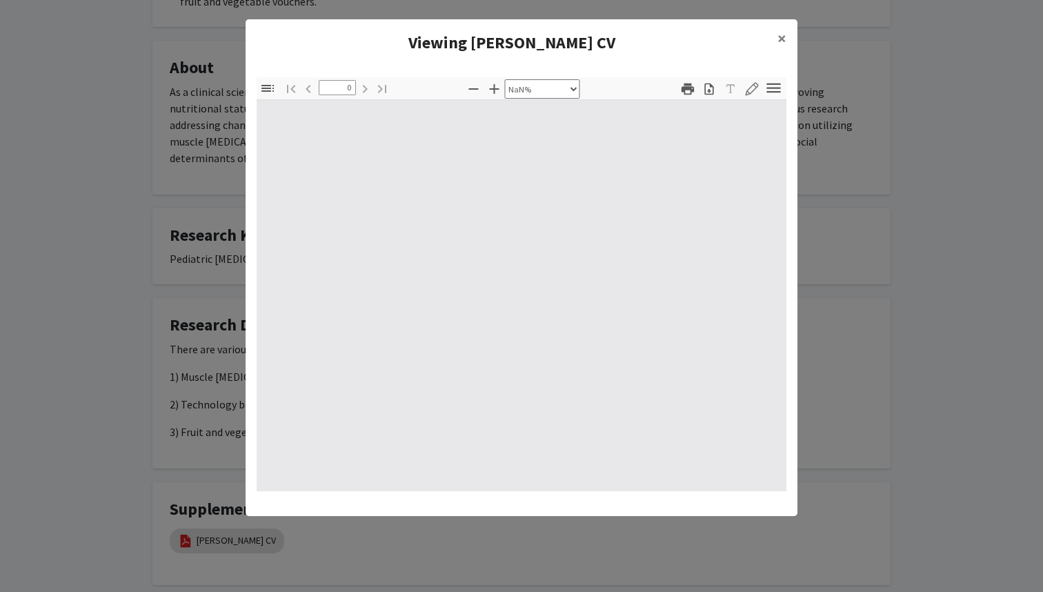
type input "1"
select select "auto"
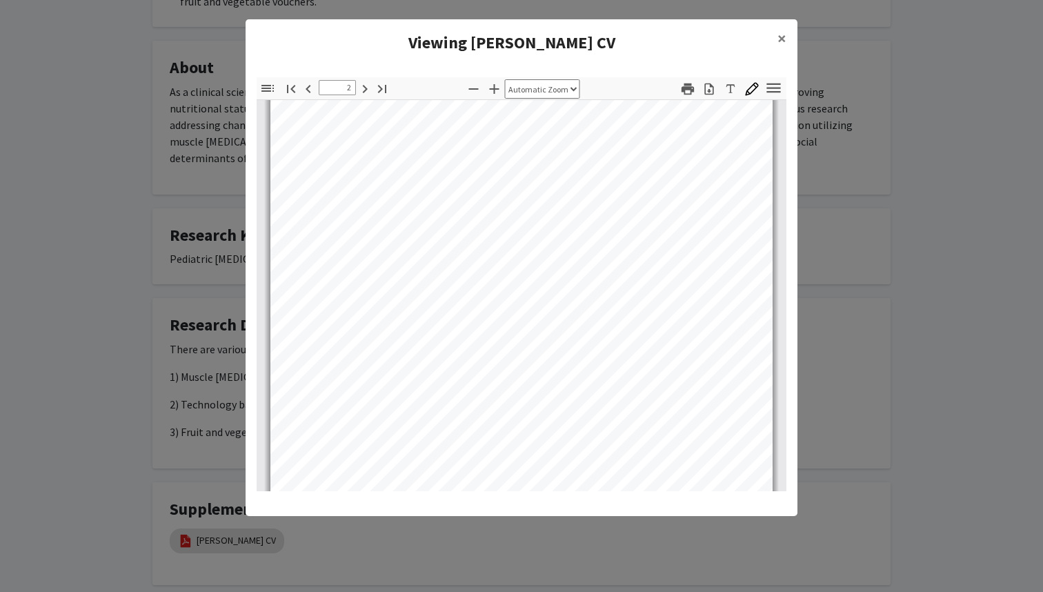
scroll to position [1456, 0]
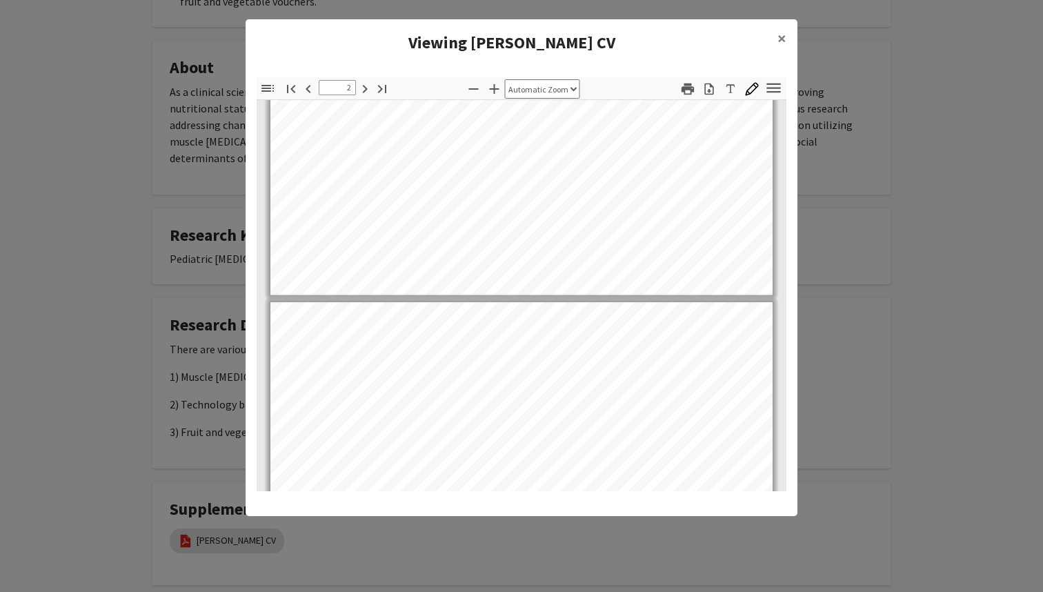
type input "3"
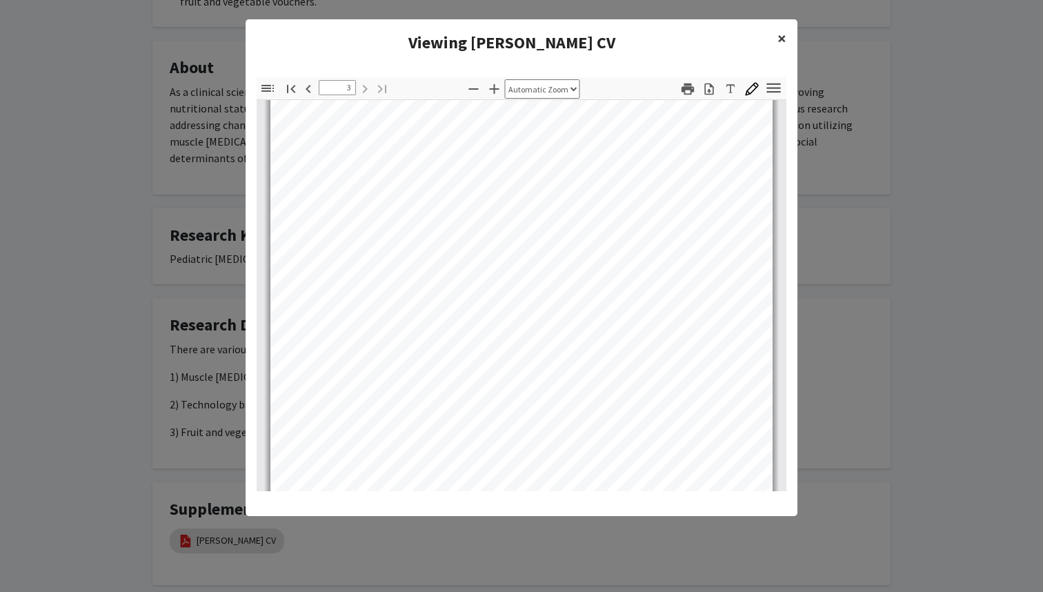
click at [781, 32] on span "×" at bounding box center [781, 38] width 9 height 21
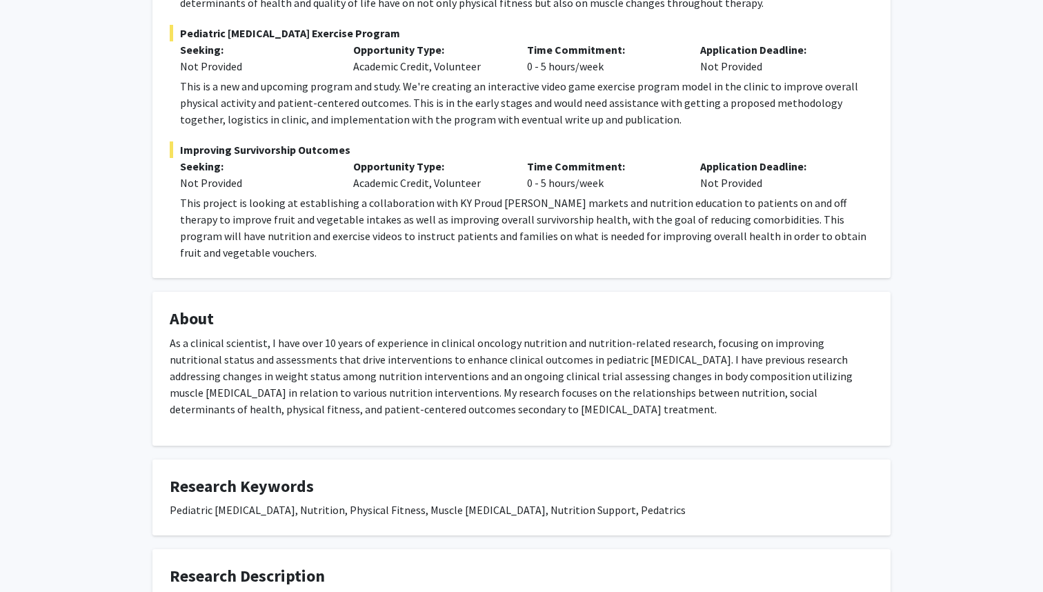
scroll to position [0, 0]
